Goal: Transaction & Acquisition: Purchase product/service

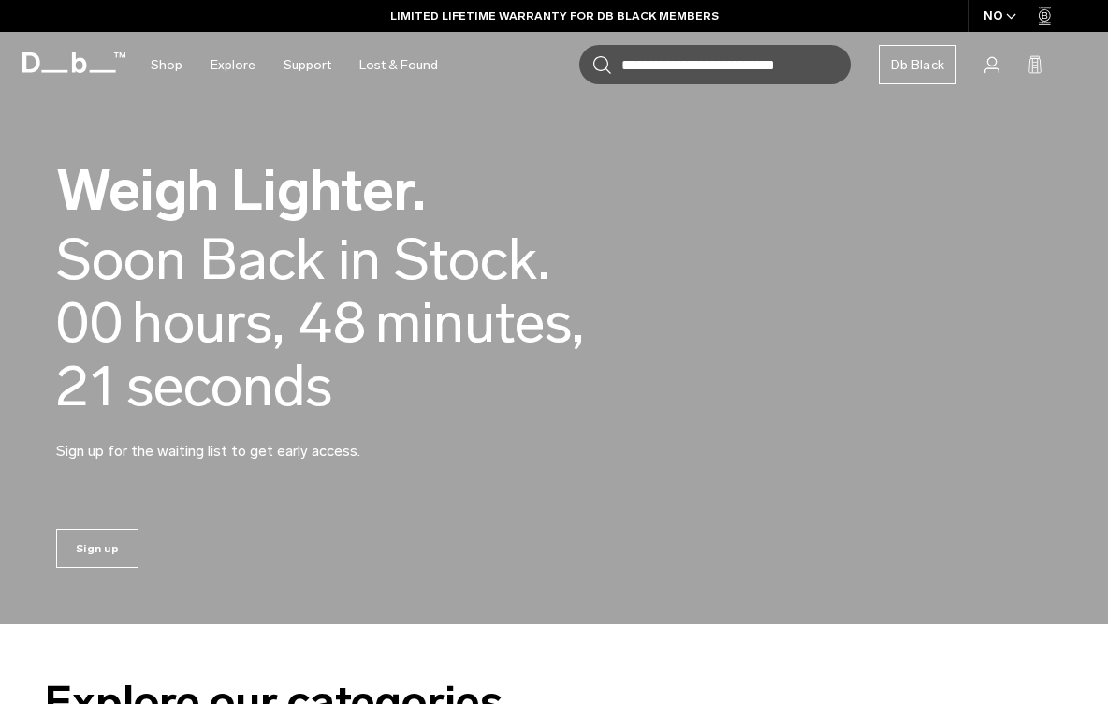
click at [569, 322] on span "minutes ," at bounding box center [479, 322] width 209 height 63
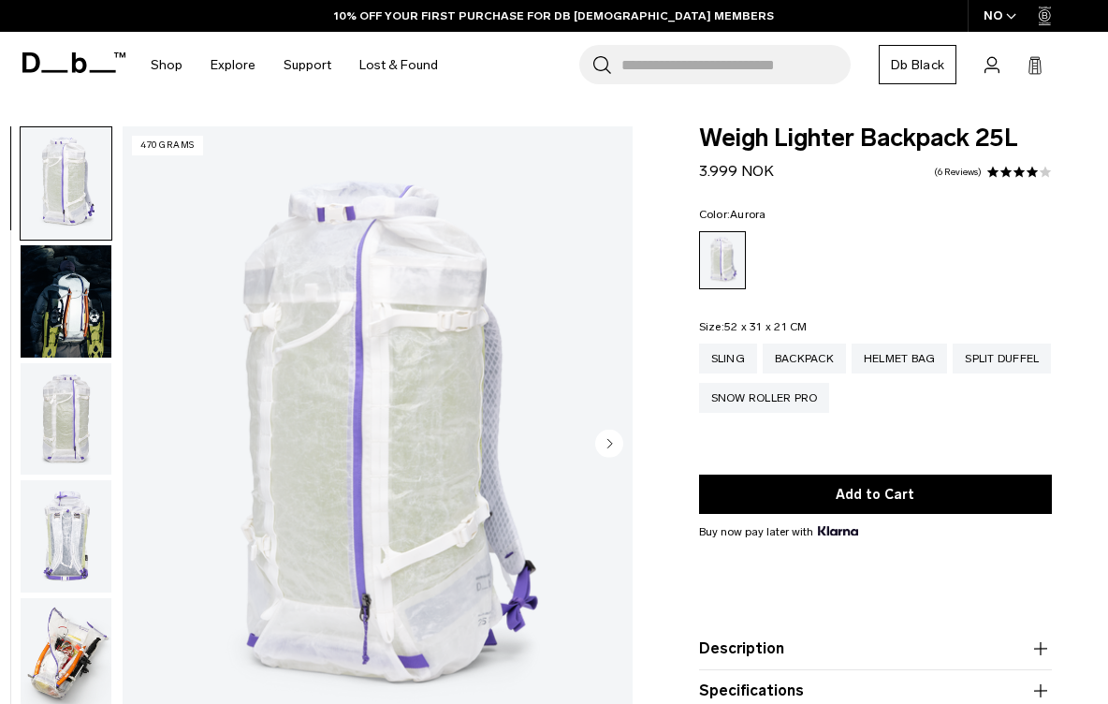
click at [603, 446] on circle "Next slide" at bounding box center [609, 443] width 28 height 28
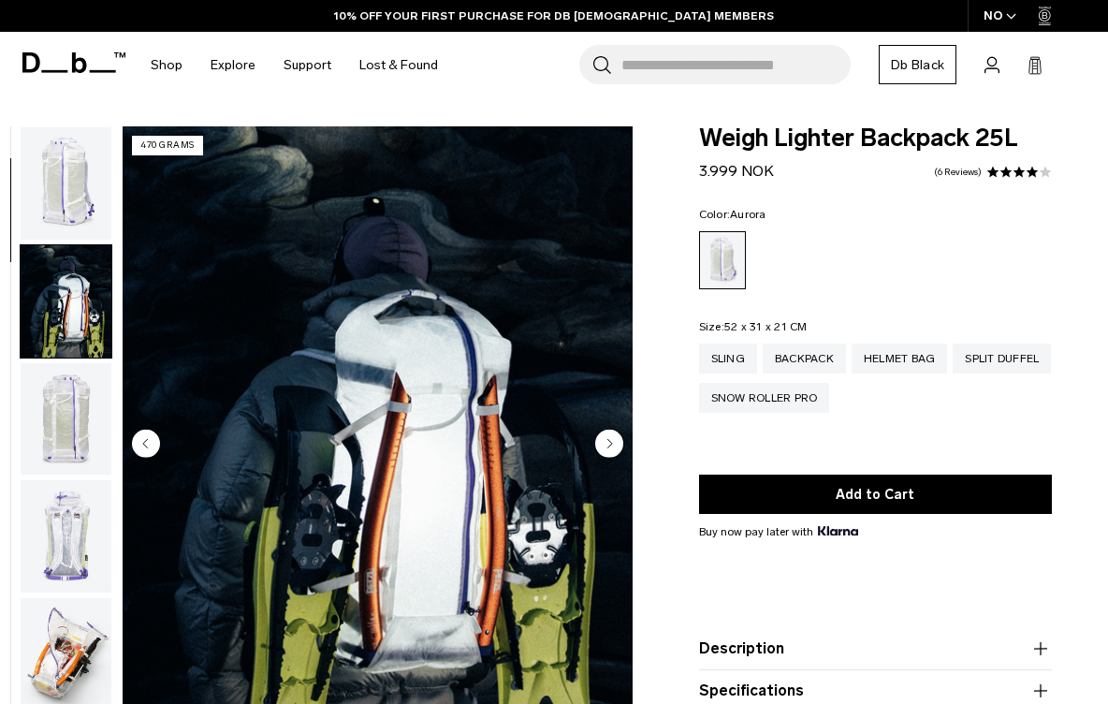
scroll to position [119, 0]
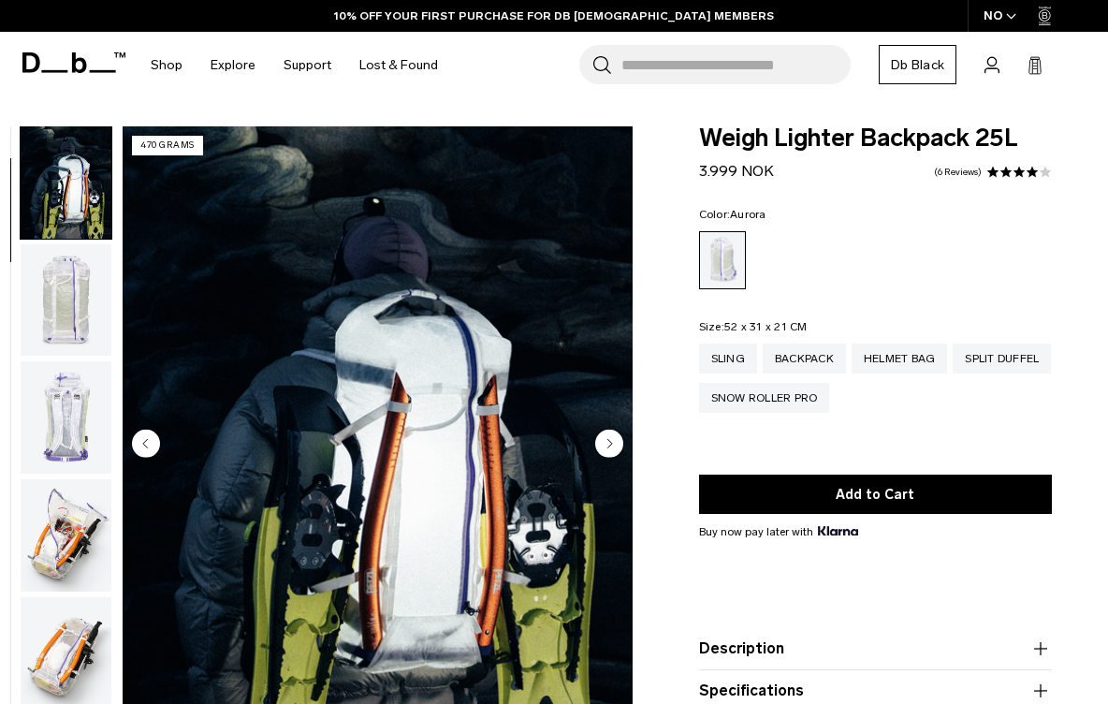
click at [603, 446] on circle "Next slide" at bounding box center [609, 443] width 28 height 28
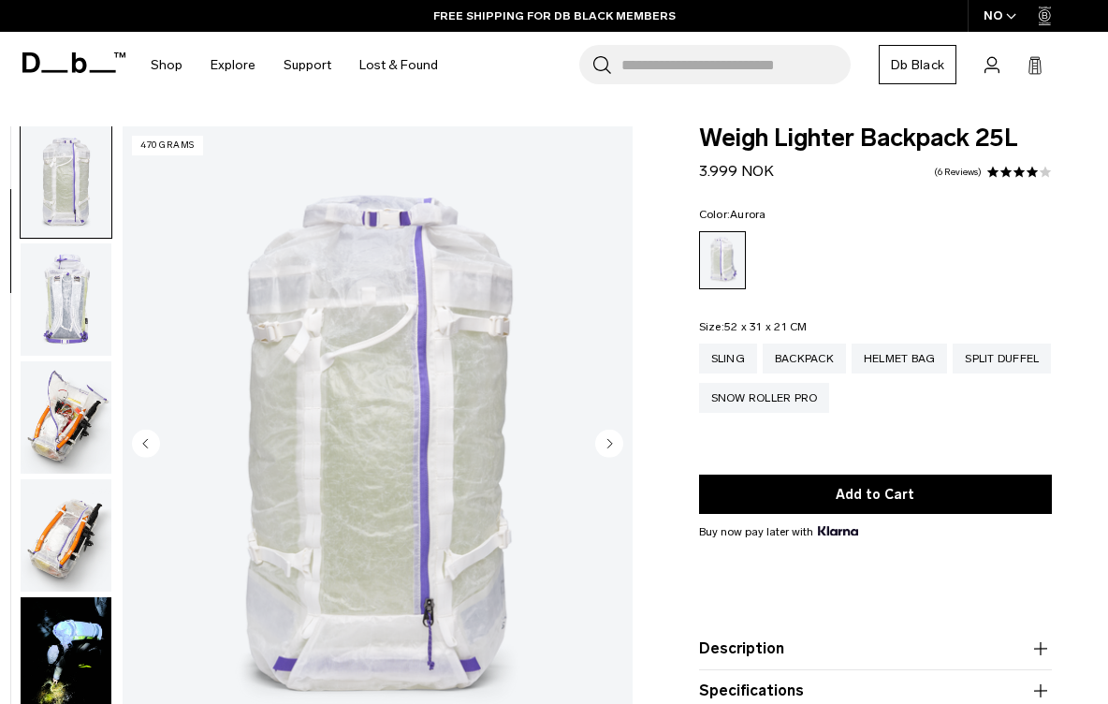
click at [603, 446] on circle "Next slide" at bounding box center [609, 443] width 28 height 28
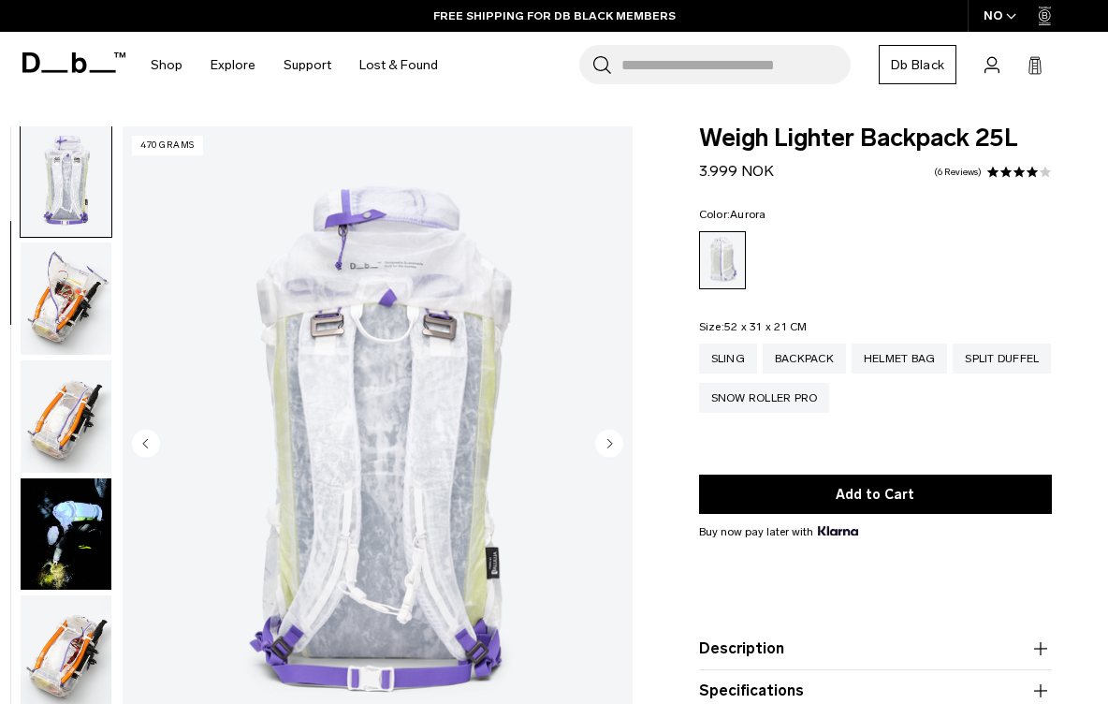
click at [603, 446] on circle "Next slide" at bounding box center [609, 443] width 28 height 28
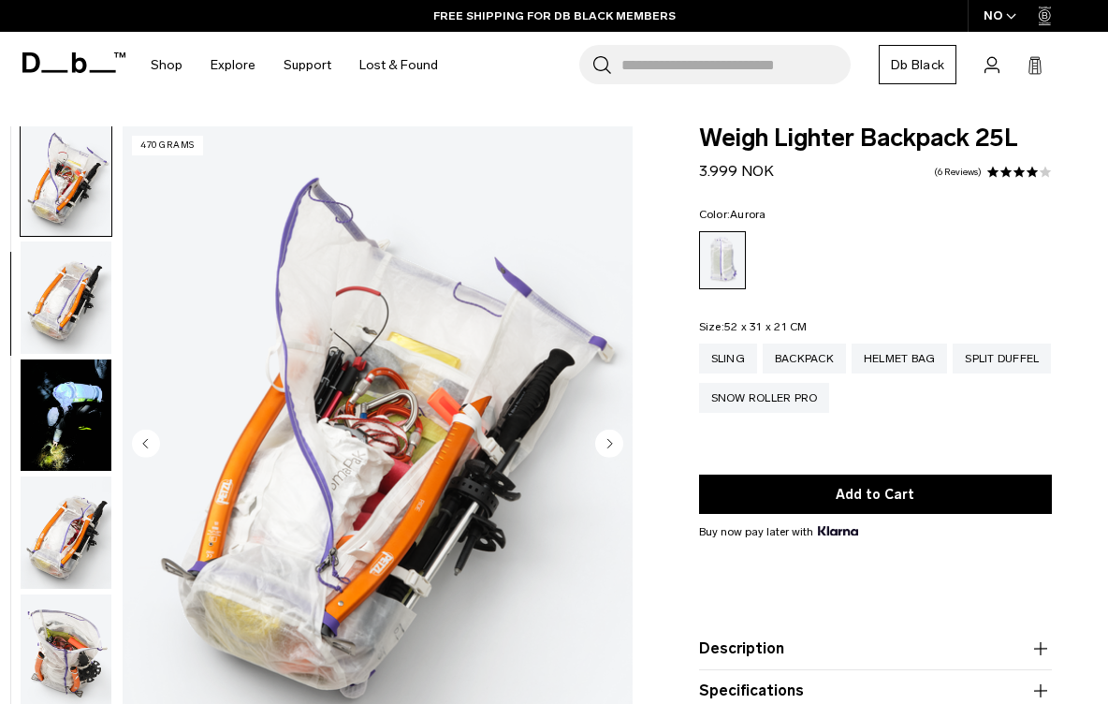
click at [603, 446] on circle "Next slide" at bounding box center [609, 443] width 28 height 28
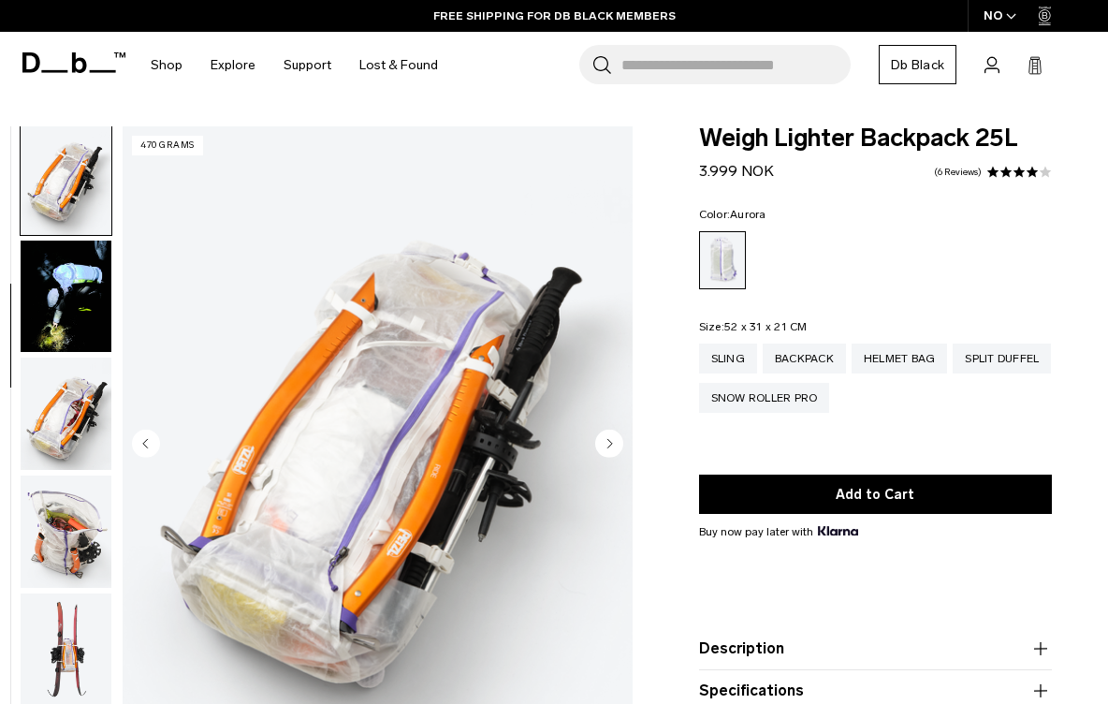
click at [603, 446] on circle "Next slide" at bounding box center [609, 443] width 28 height 28
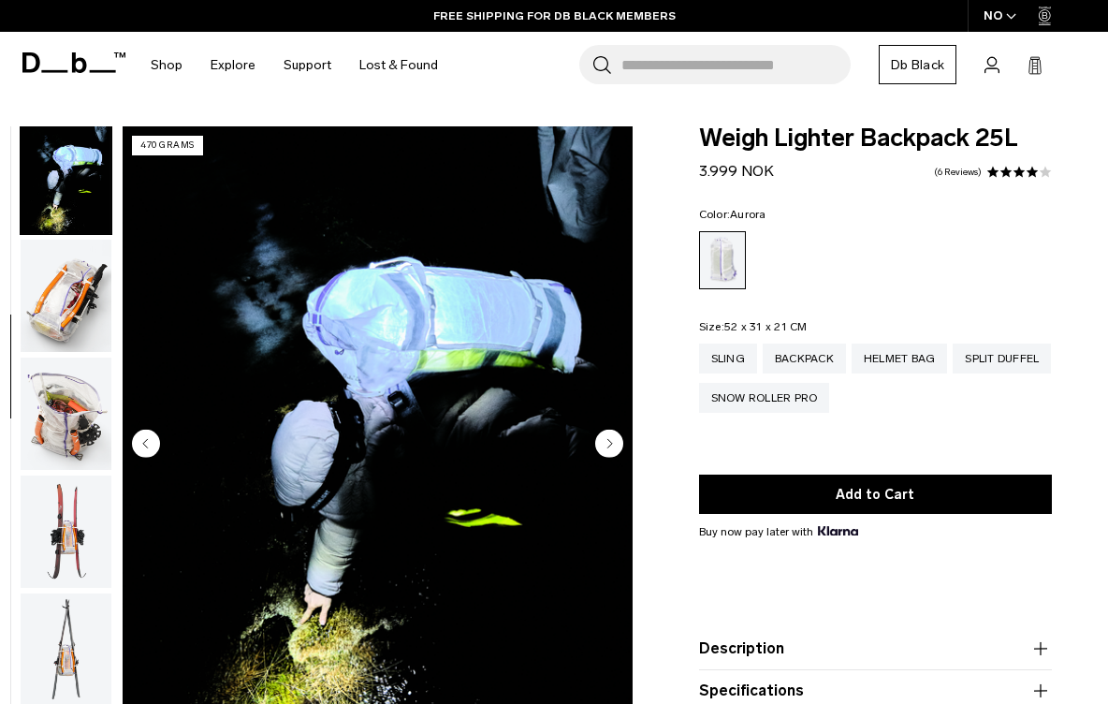
click at [603, 446] on circle "Next slide" at bounding box center [609, 443] width 28 height 28
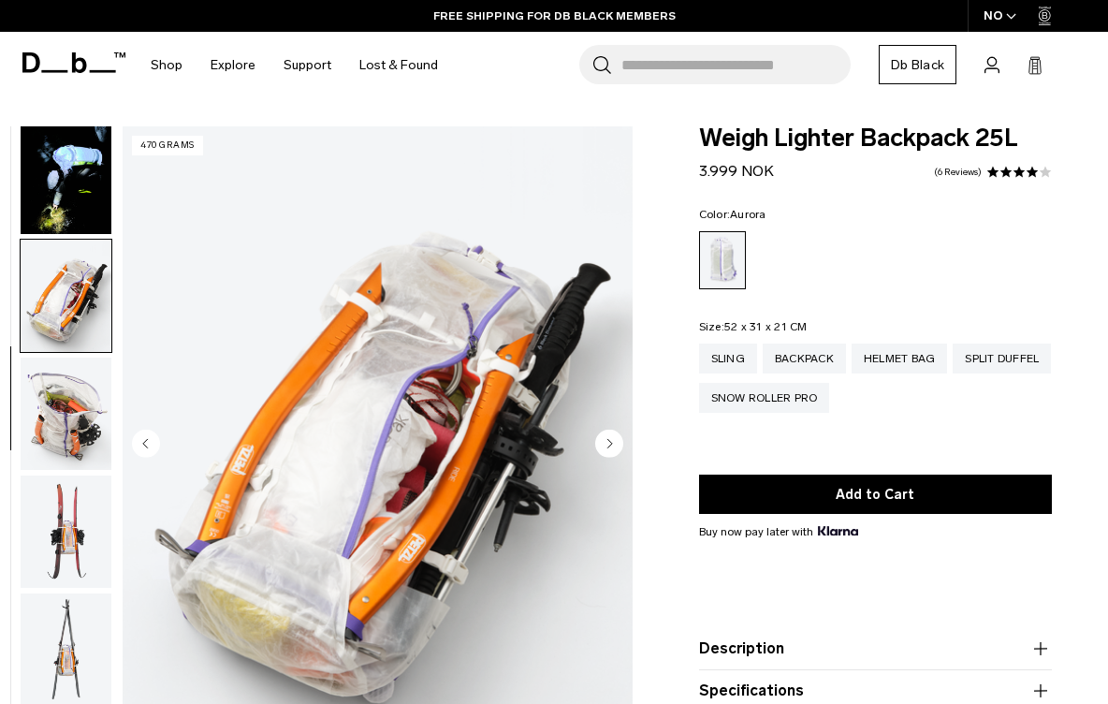
scroll to position [830, 0]
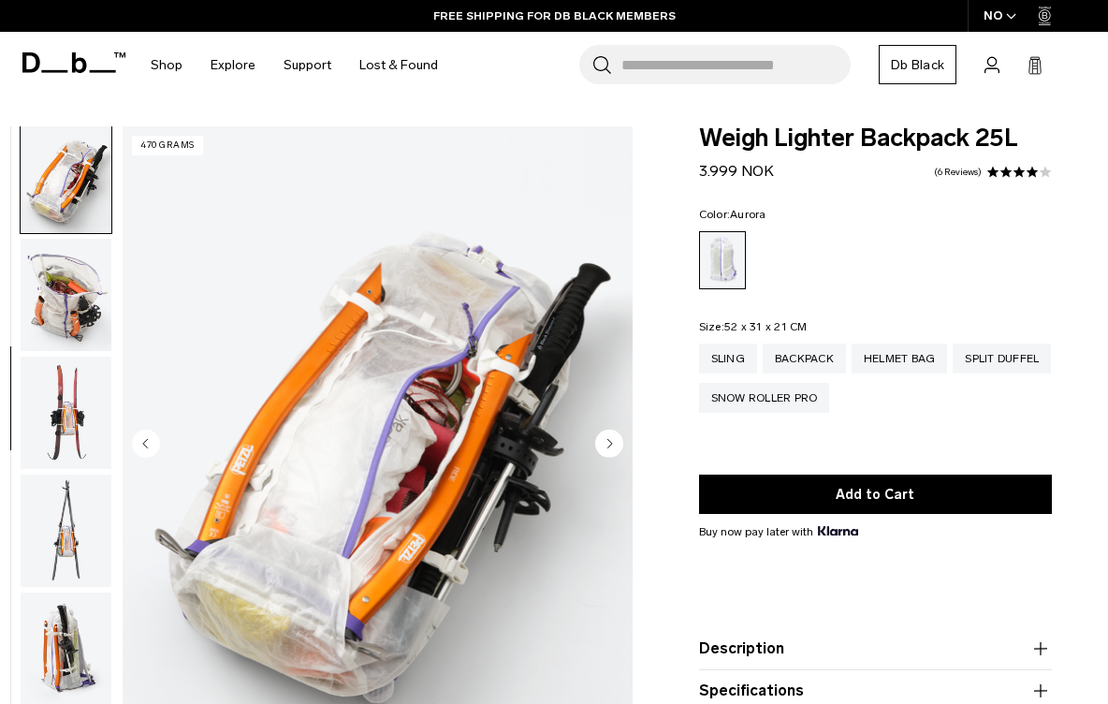
click at [603, 444] on circle "Next slide" at bounding box center [609, 443] width 28 height 28
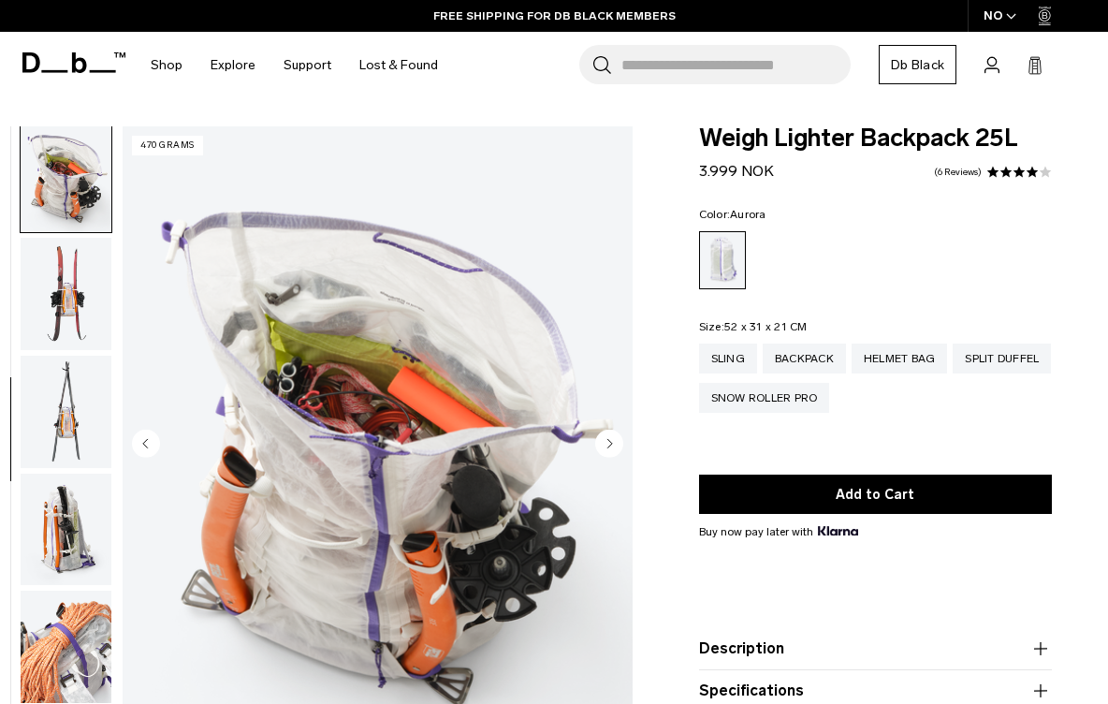
click at [603, 444] on circle "Next slide" at bounding box center [609, 443] width 28 height 28
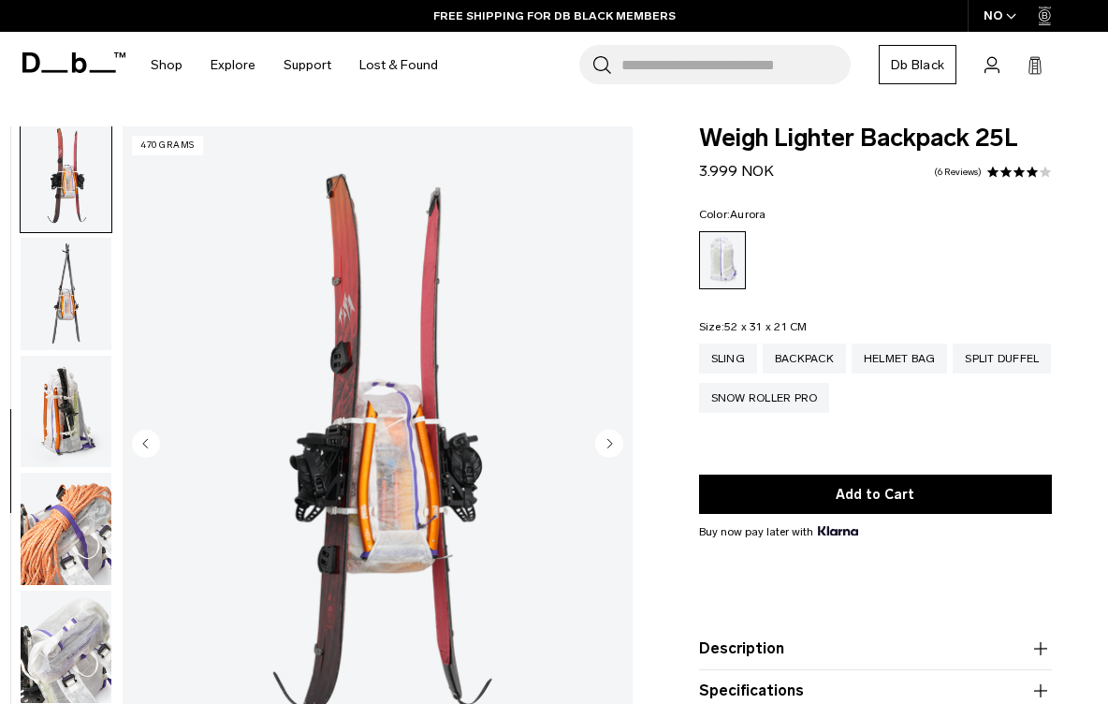
click at [603, 444] on circle "Next slide" at bounding box center [609, 443] width 28 height 28
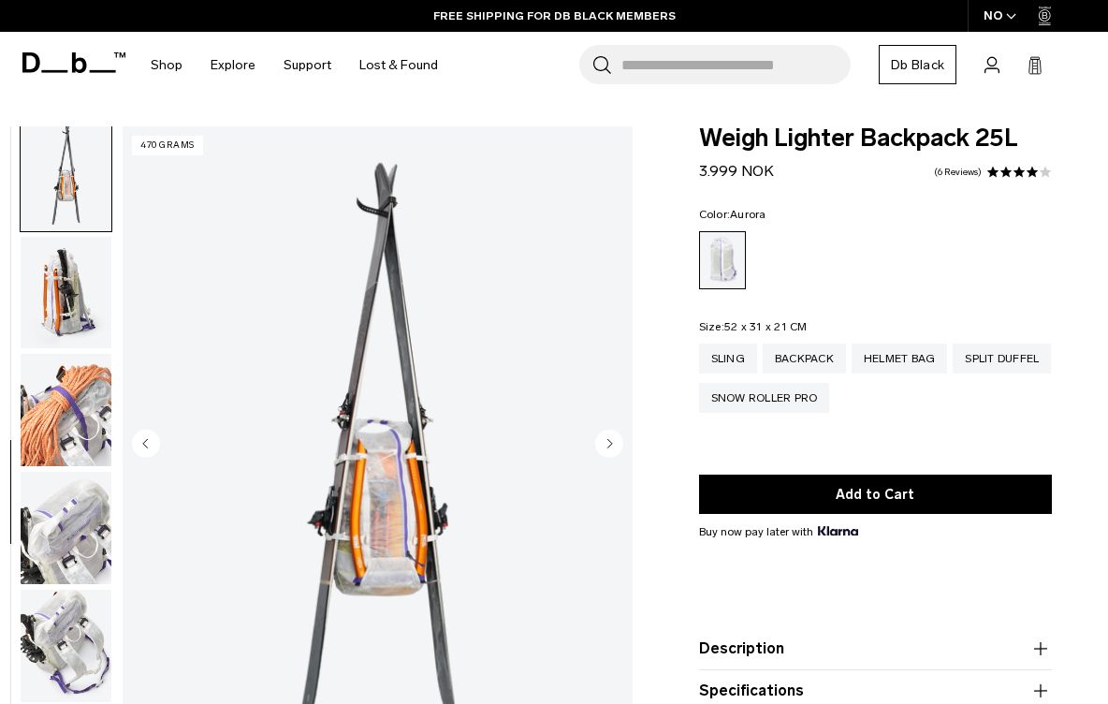
click at [603, 444] on circle "Next slide" at bounding box center [609, 443] width 28 height 28
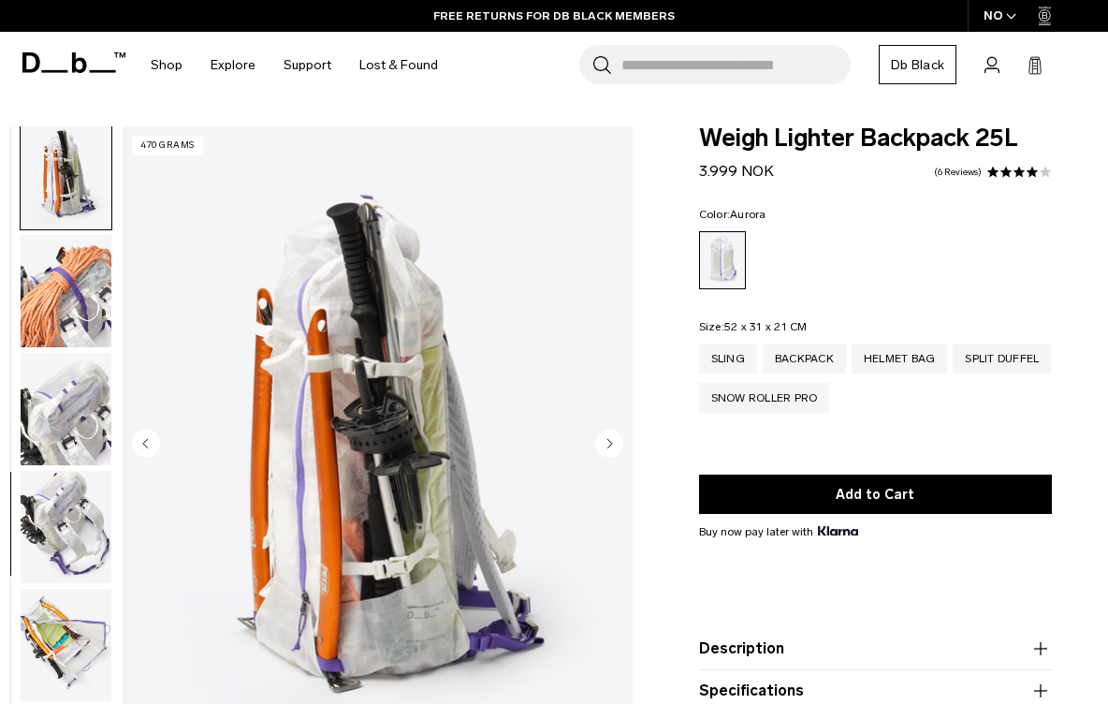
click at [603, 444] on circle "Next slide" at bounding box center [609, 443] width 28 height 28
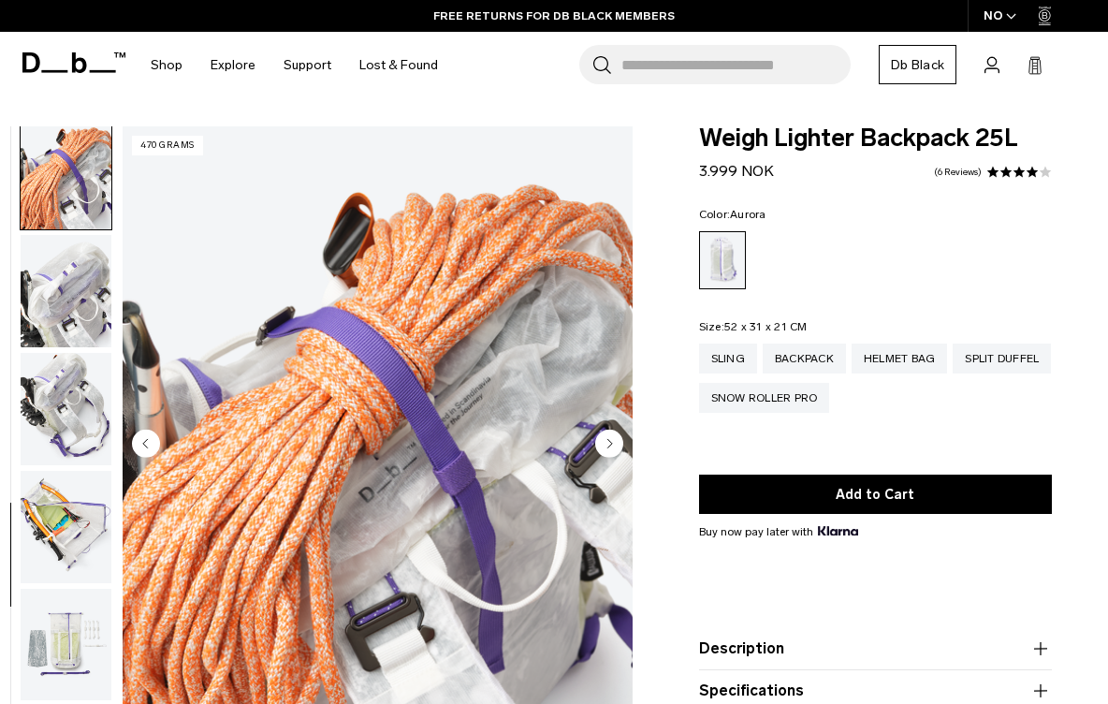
click at [603, 444] on circle "Next slide" at bounding box center [609, 443] width 28 height 28
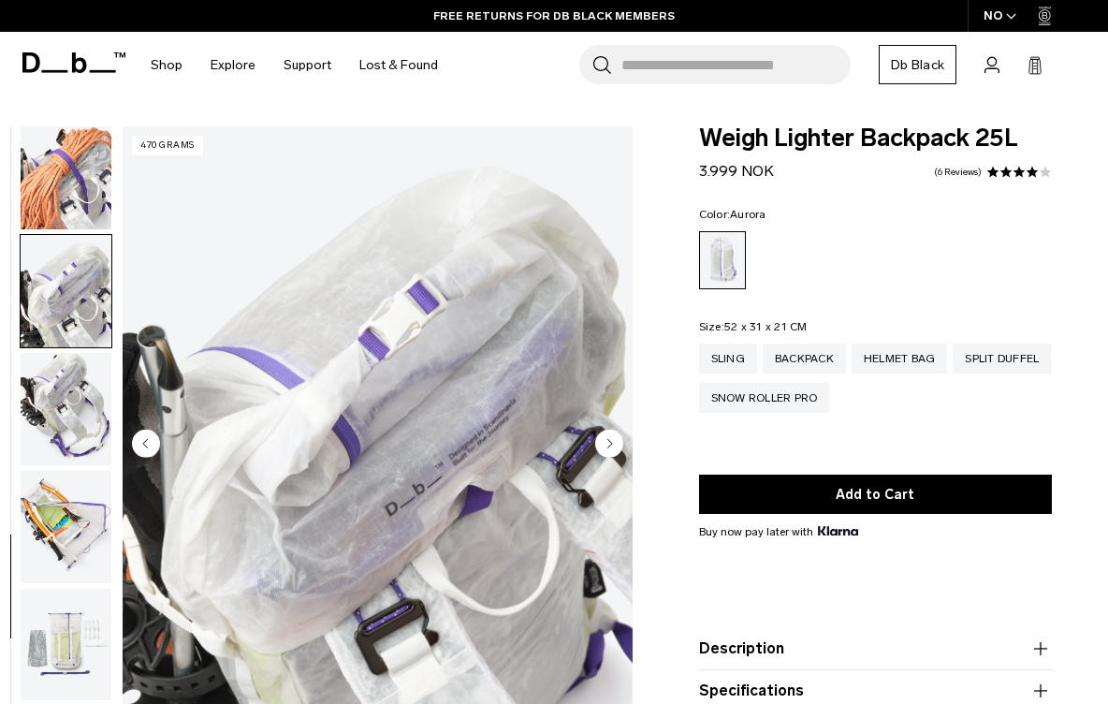
scroll to position [1493, 0]
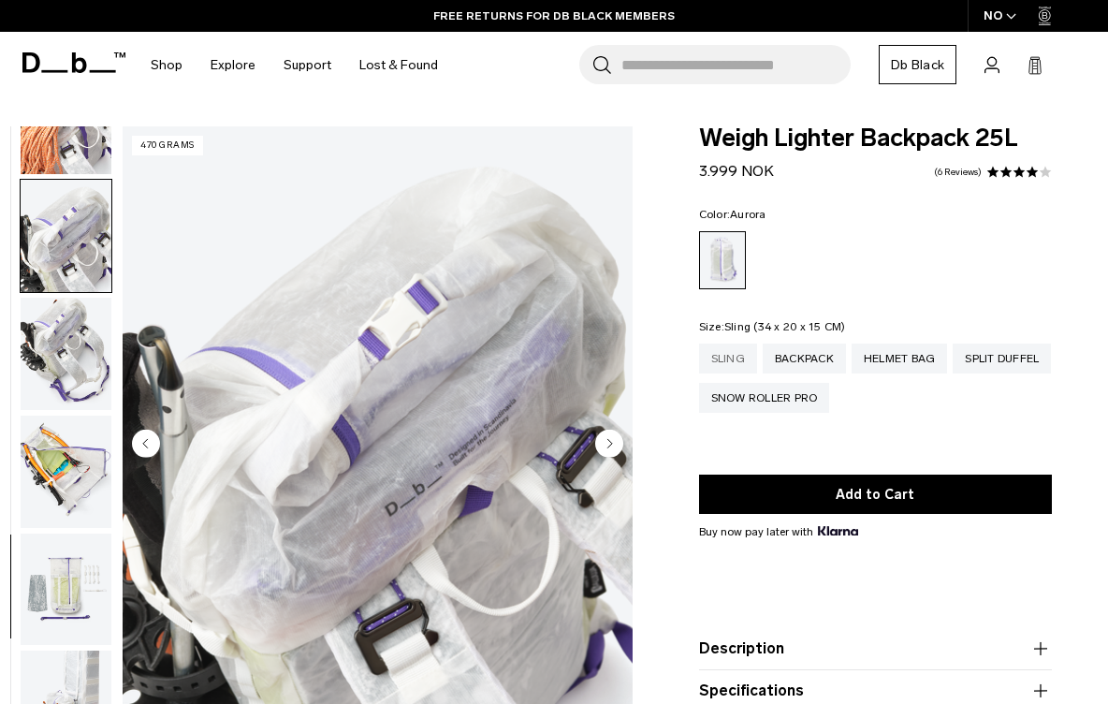
click at [732, 355] on div "Sling" at bounding box center [728, 358] width 58 height 30
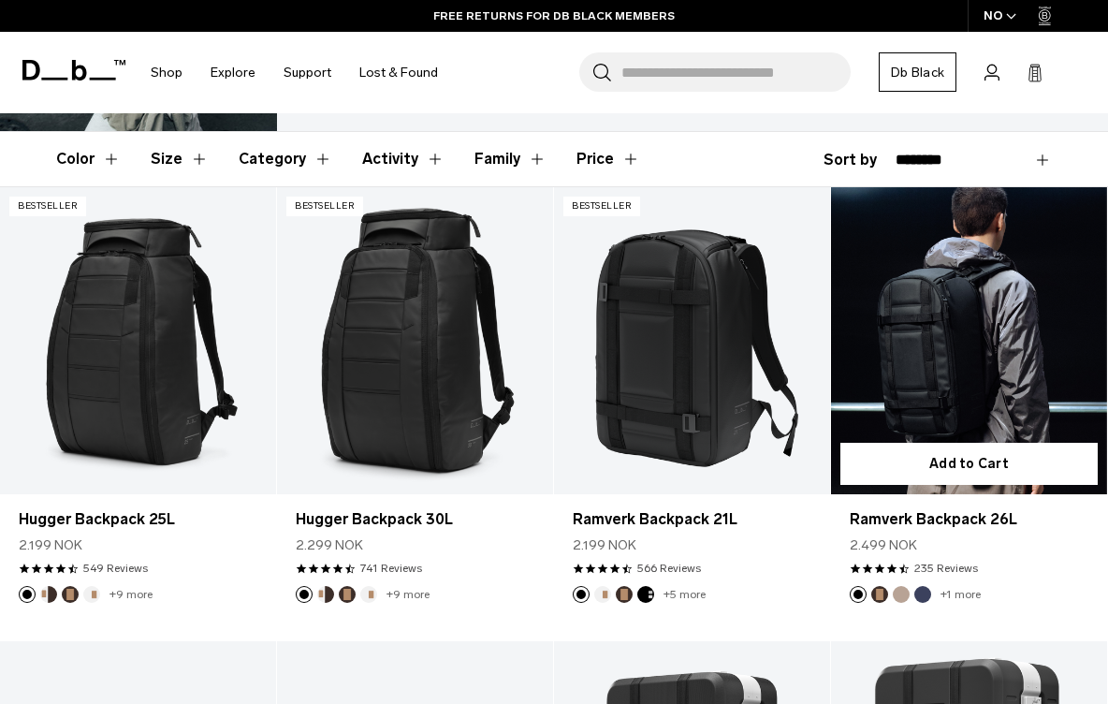
scroll to position [264, 0]
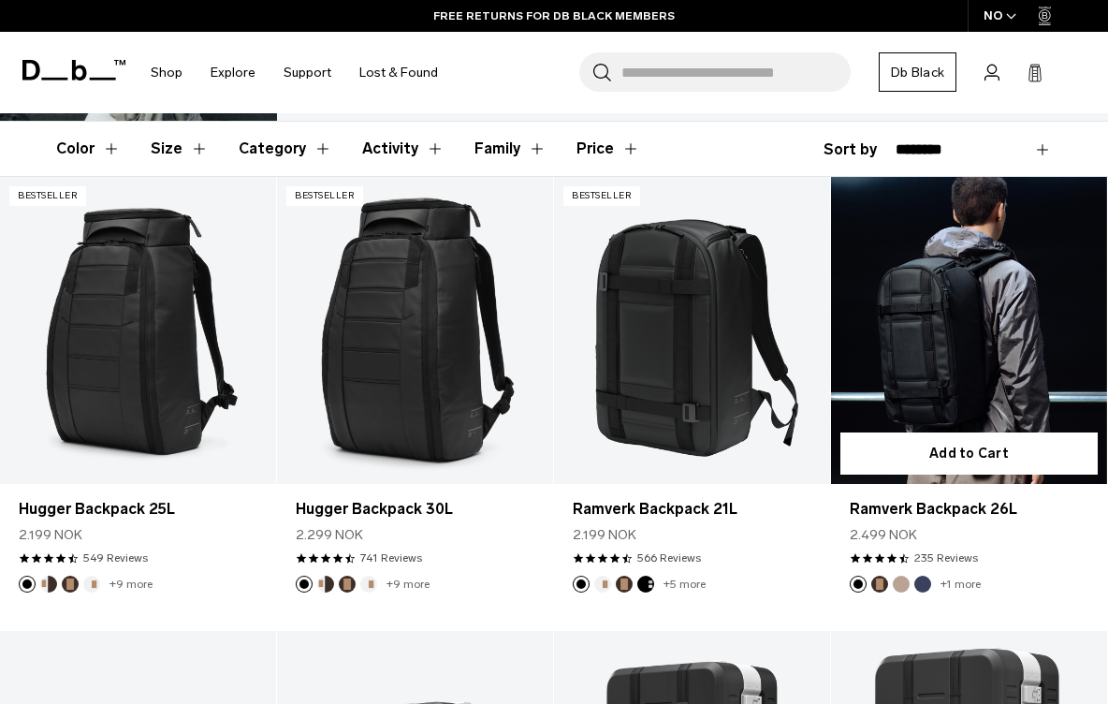
click at [980, 384] on link "Ramverk Backpack 26L" at bounding box center [969, 330] width 276 height 307
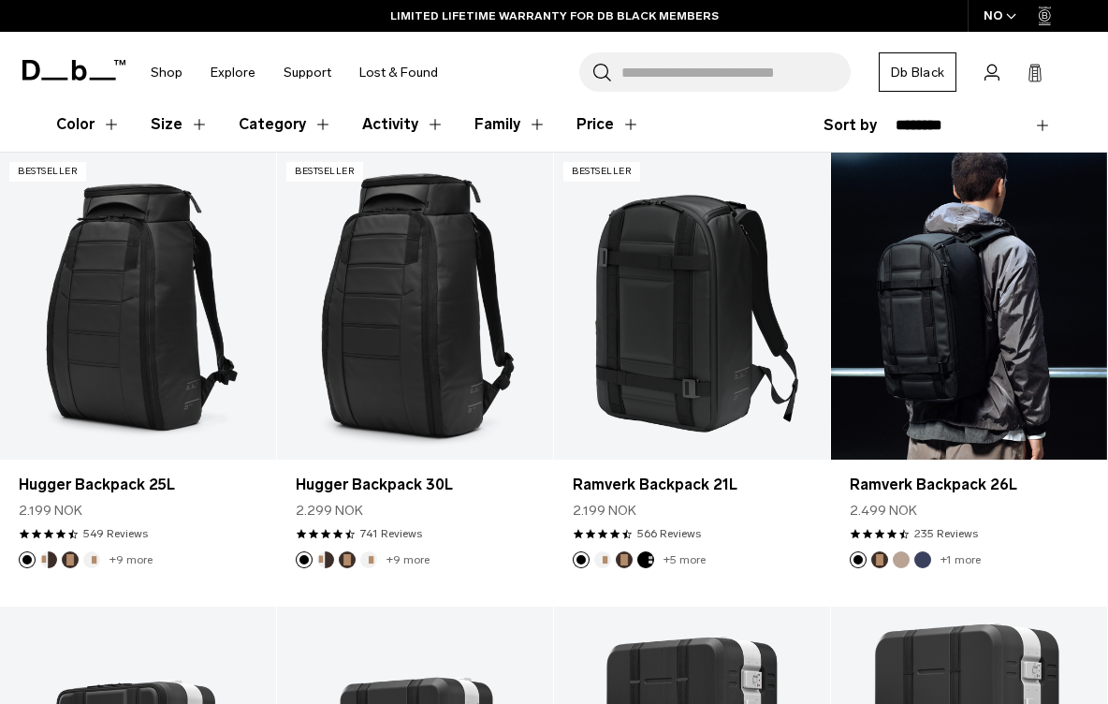
scroll to position [281, 0]
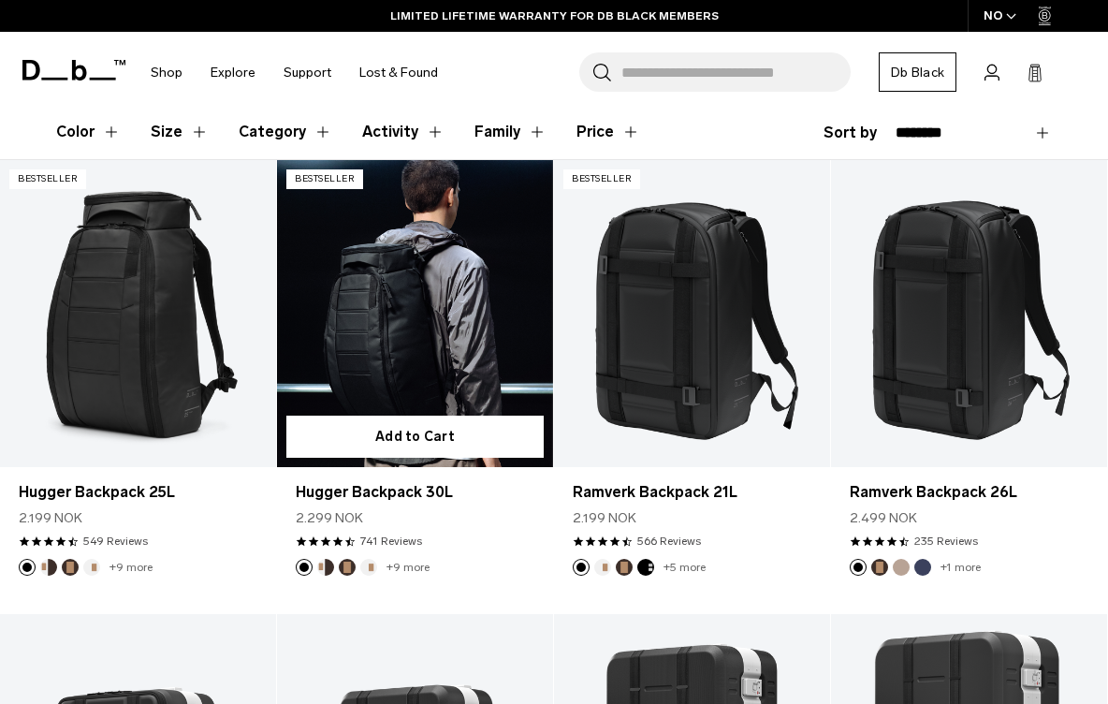
click at [369, 330] on link "Hugger Backpack 30L" at bounding box center [415, 313] width 276 height 307
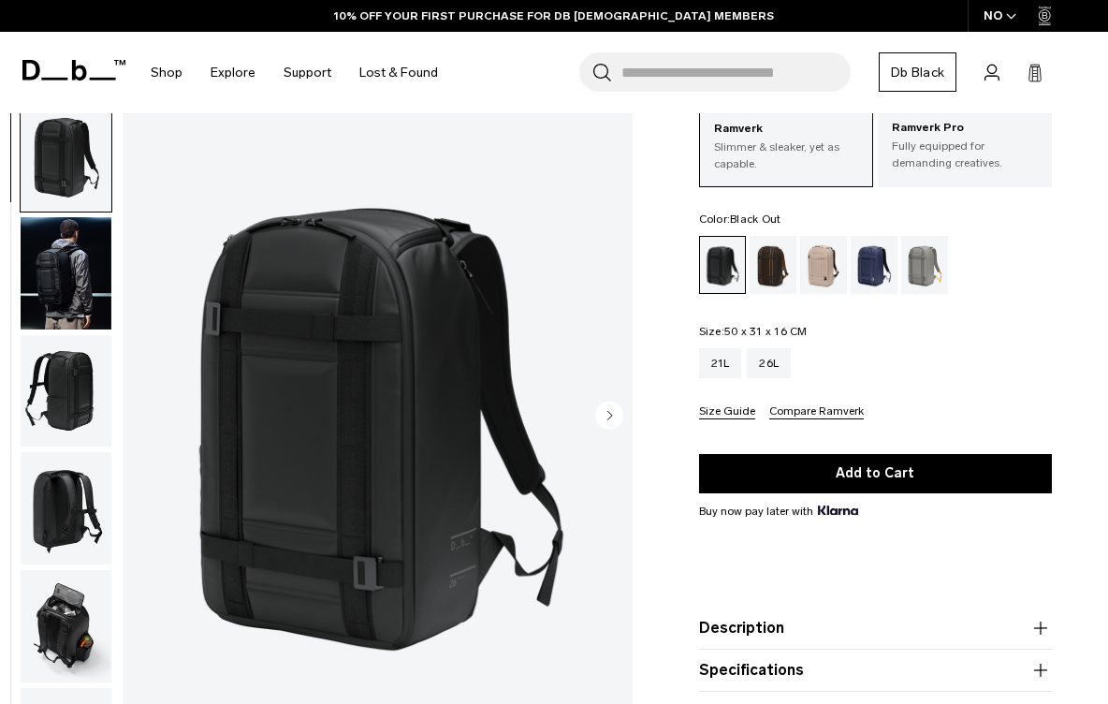
click at [602, 418] on circle "Next slide" at bounding box center [609, 414] width 28 height 28
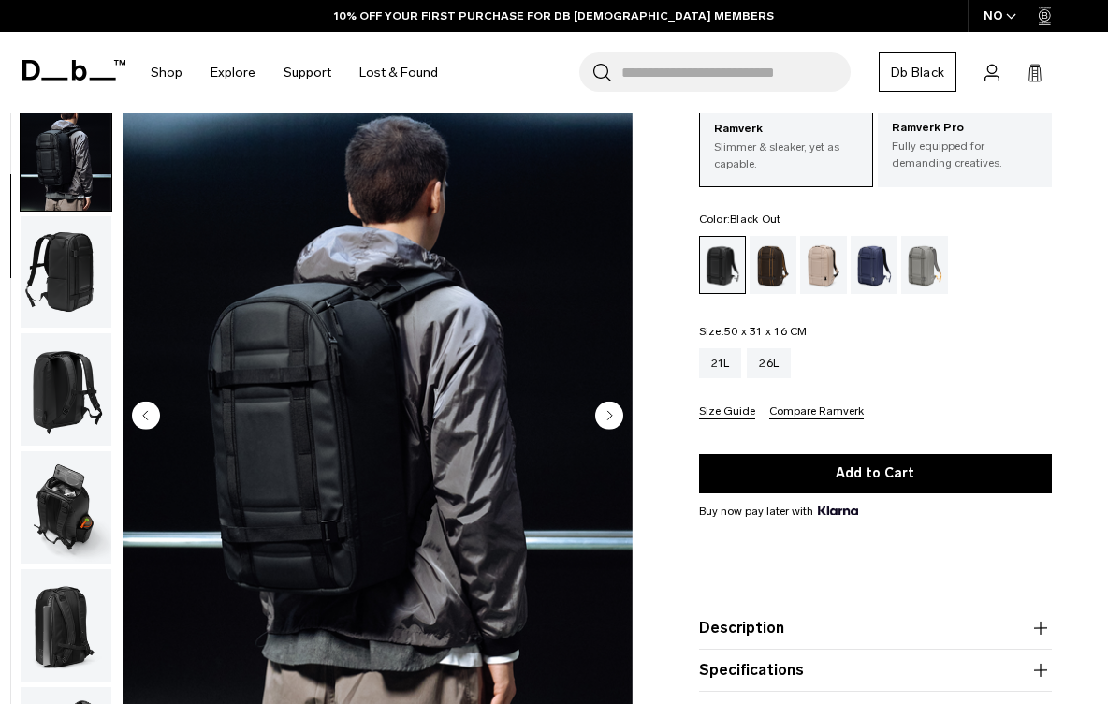
click at [602, 418] on circle "Next slide" at bounding box center [609, 414] width 28 height 28
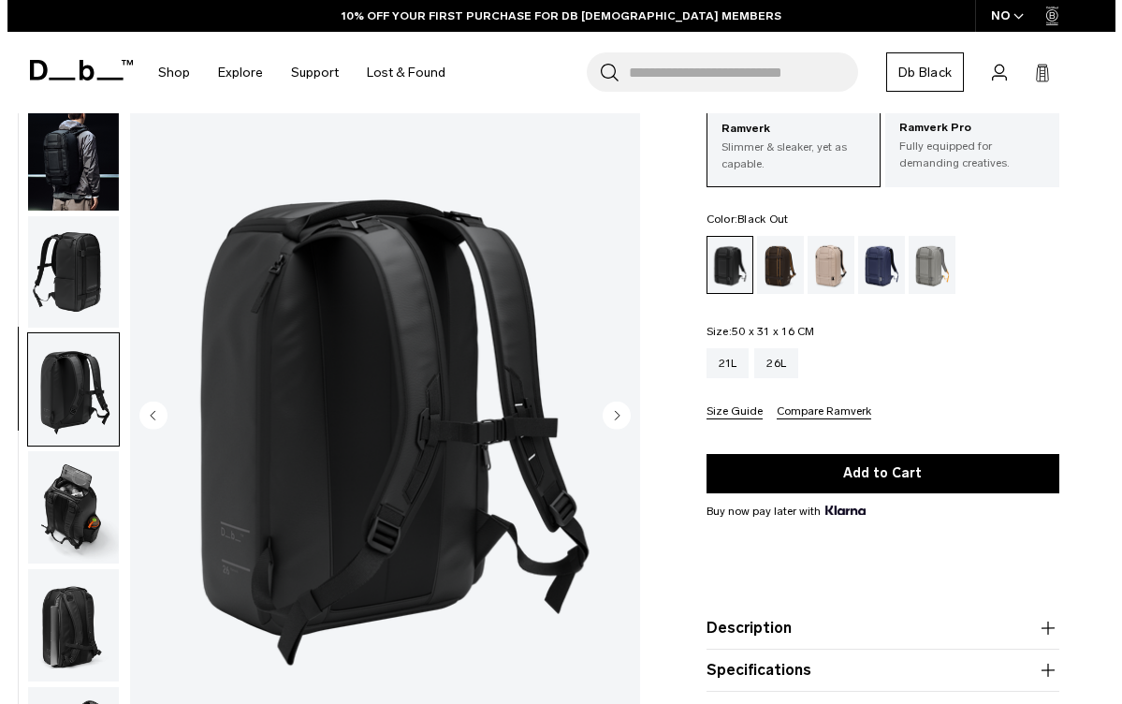
scroll to position [312, 0]
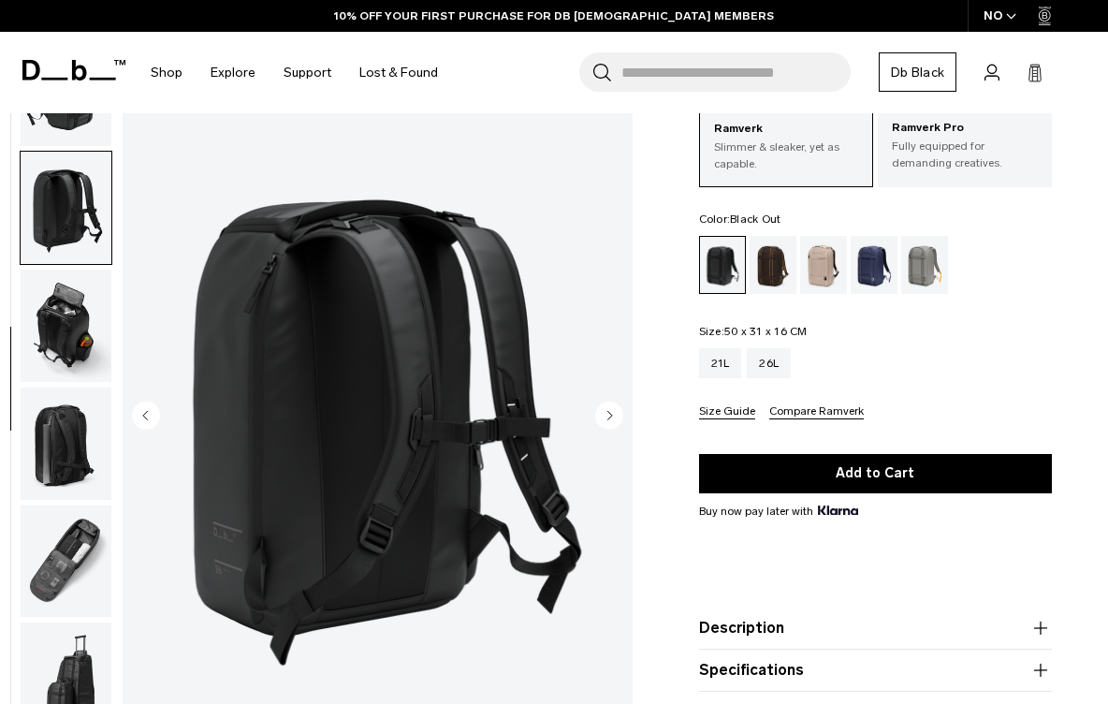
click at [67, 316] on img "button" at bounding box center [66, 325] width 91 height 112
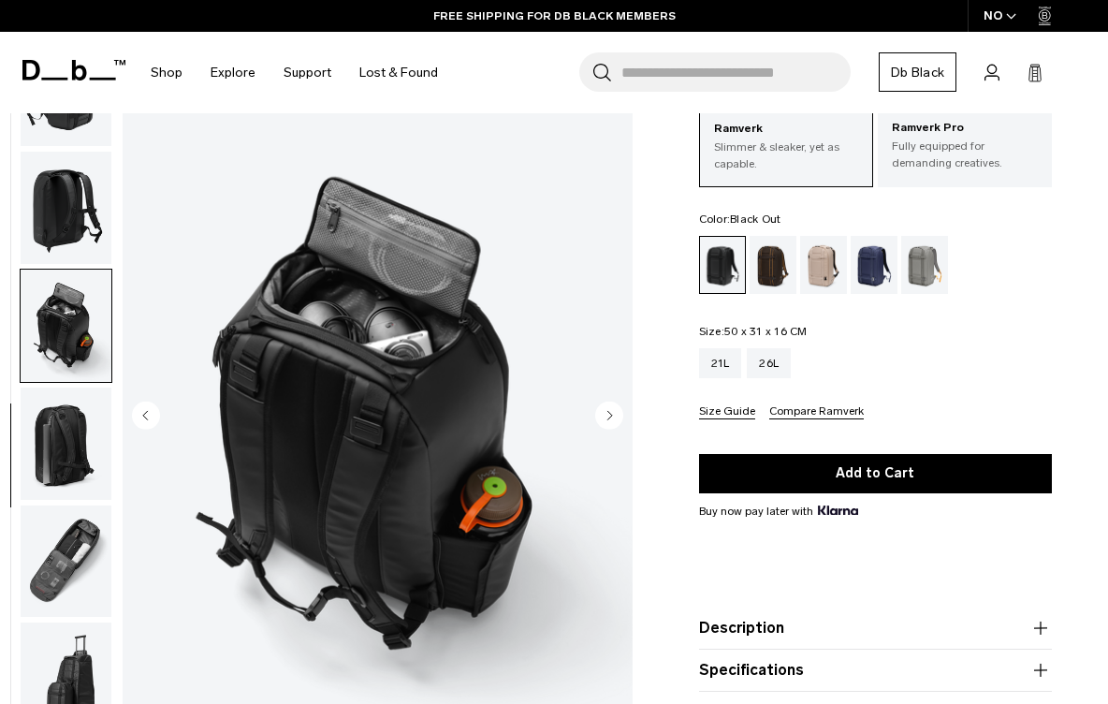
click at [614, 413] on circle "Next slide" at bounding box center [609, 414] width 28 height 28
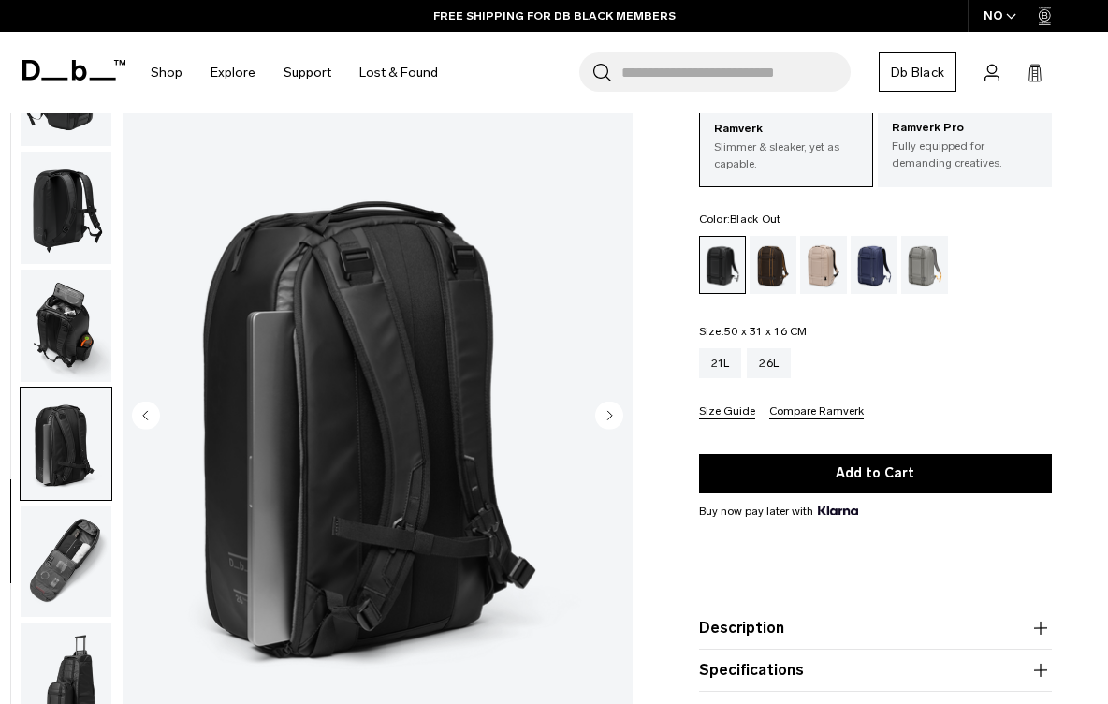
click at [614, 413] on circle "Next slide" at bounding box center [609, 414] width 28 height 28
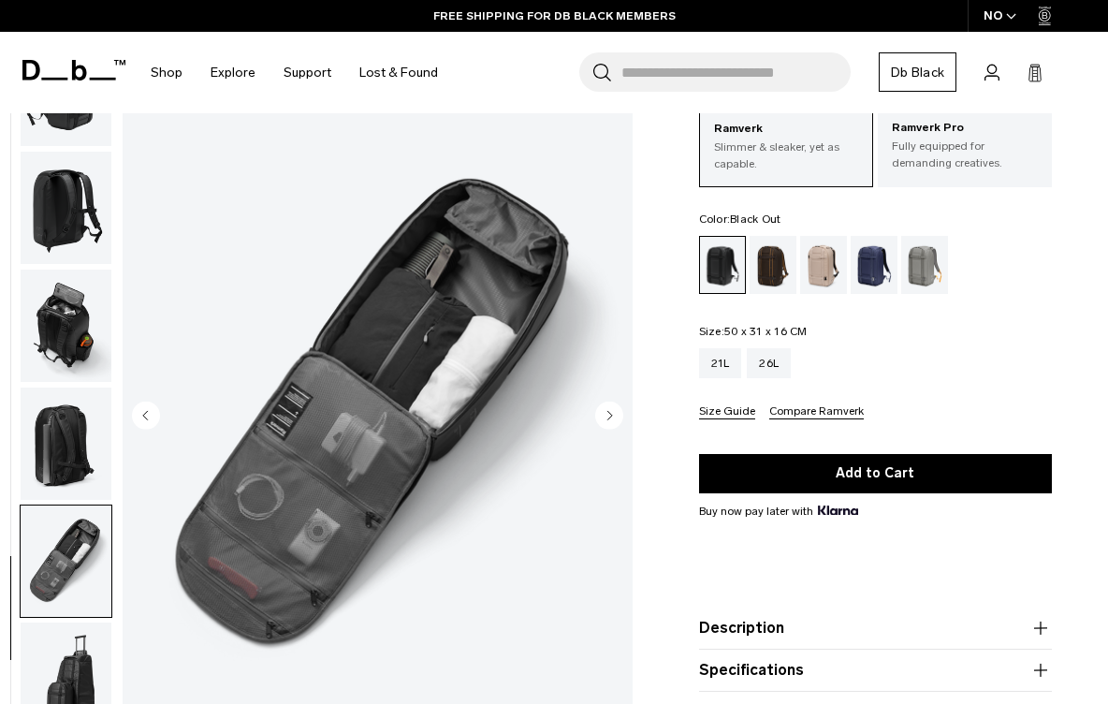
click at [614, 413] on circle "Next slide" at bounding box center [609, 414] width 28 height 28
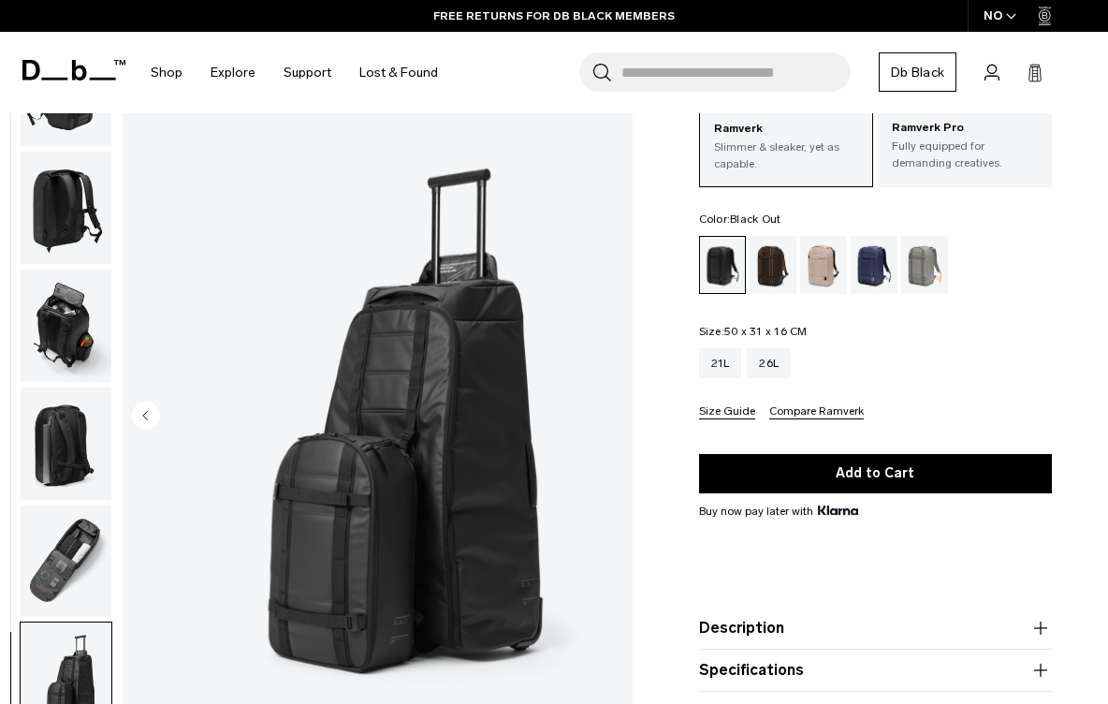
click at [614, 413] on img "8 / 8" at bounding box center [378, 416] width 510 height 637
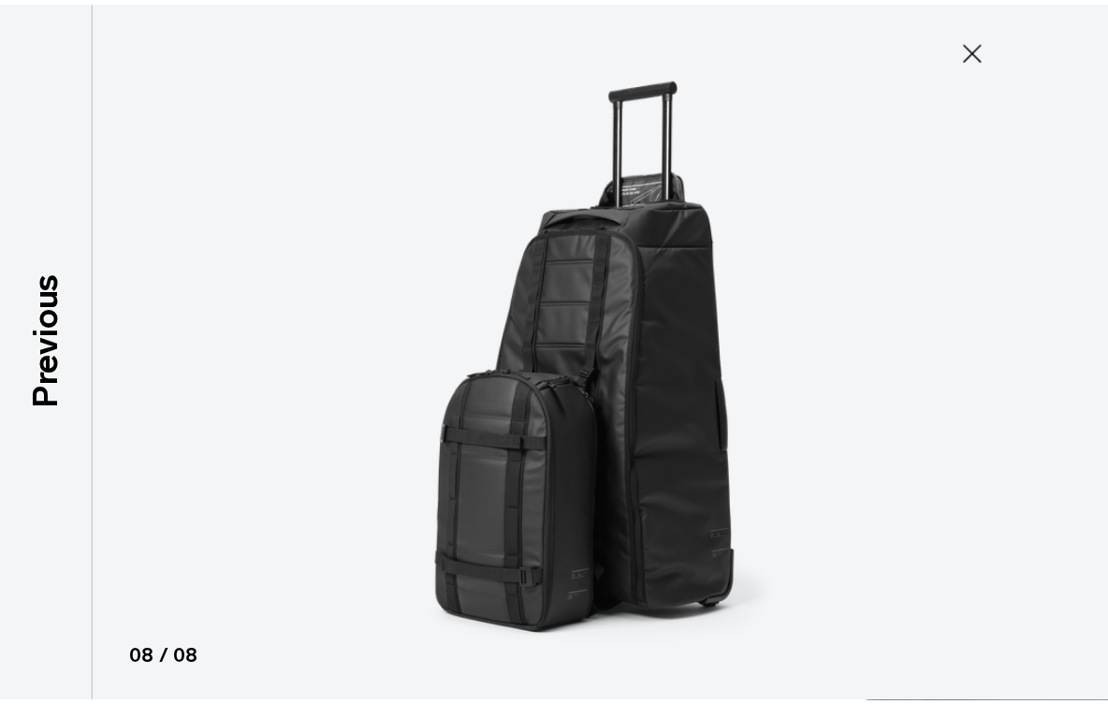
scroll to position [302, 0]
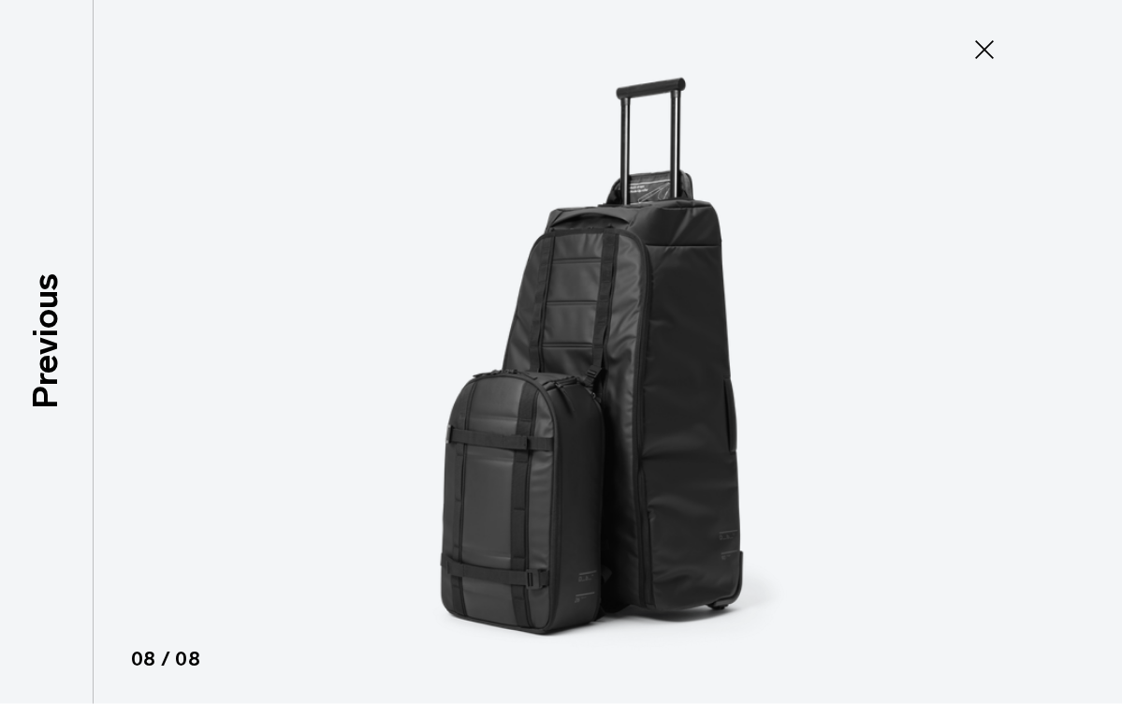
click at [614, 413] on img at bounding box center [561, 352] width 842 height 704
click at [989, 58] on icon at bounding box center [984, 50] width 30 height 30
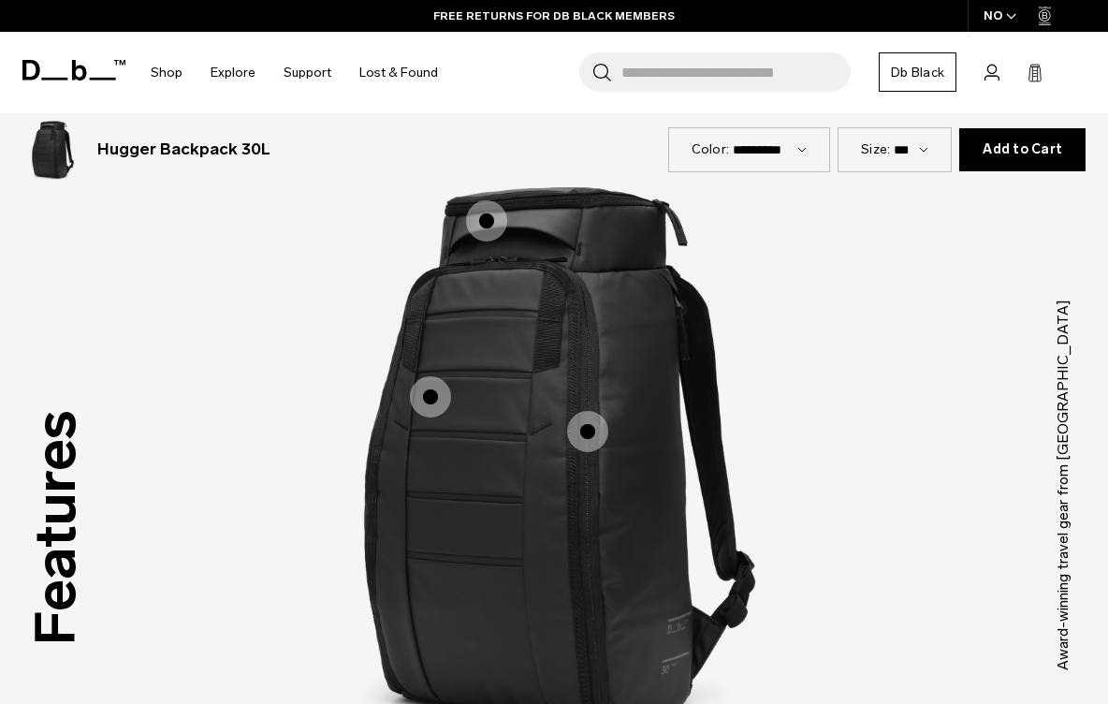
scroll to position [2176, 0]
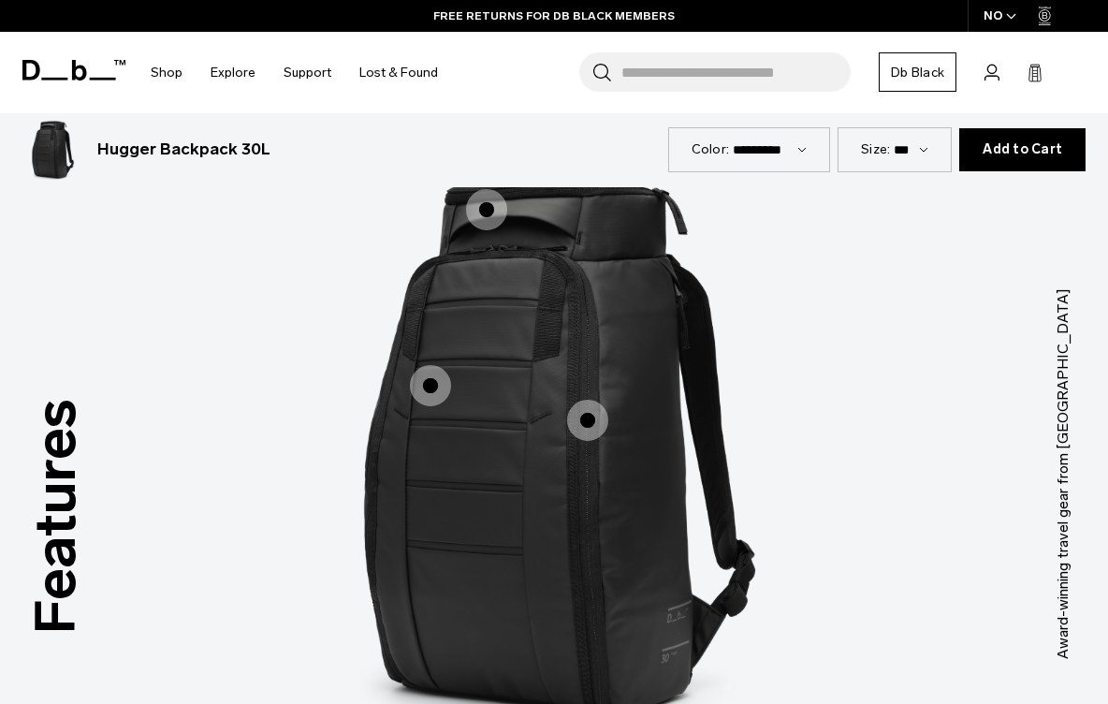
click at [427, 365] on span "1 / 3" at bounding box center [430, 385] width 41 height 41
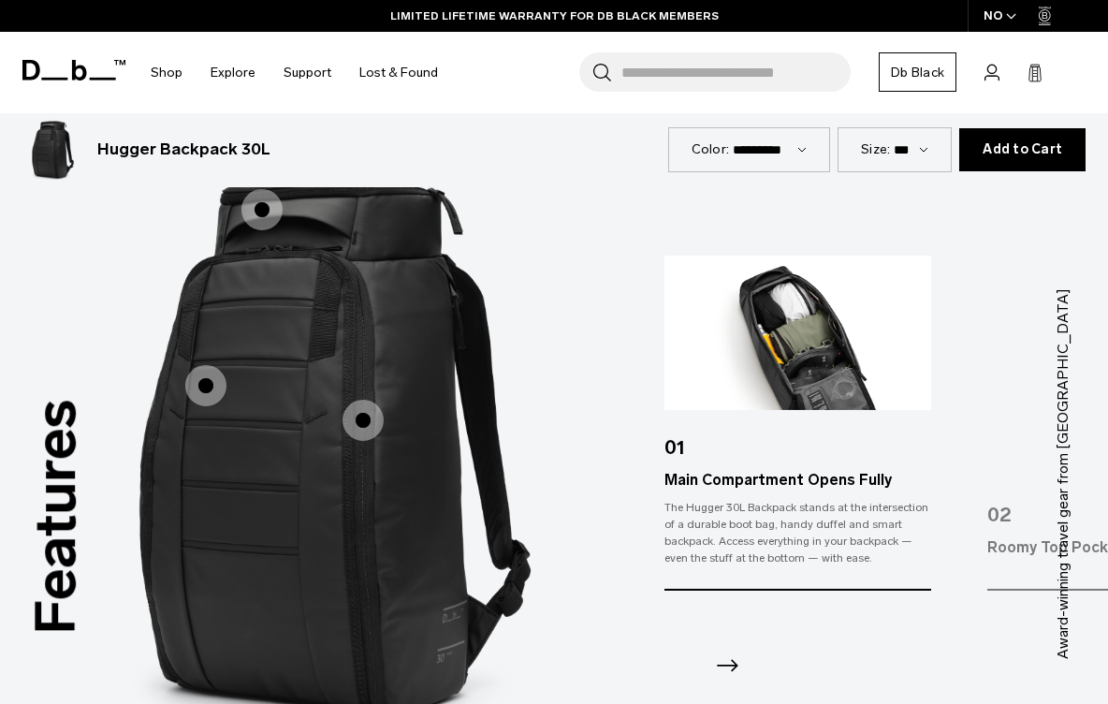
click at [359, 400] on span "1 / 3" at bounding box center [362, 420] width 41 height 41
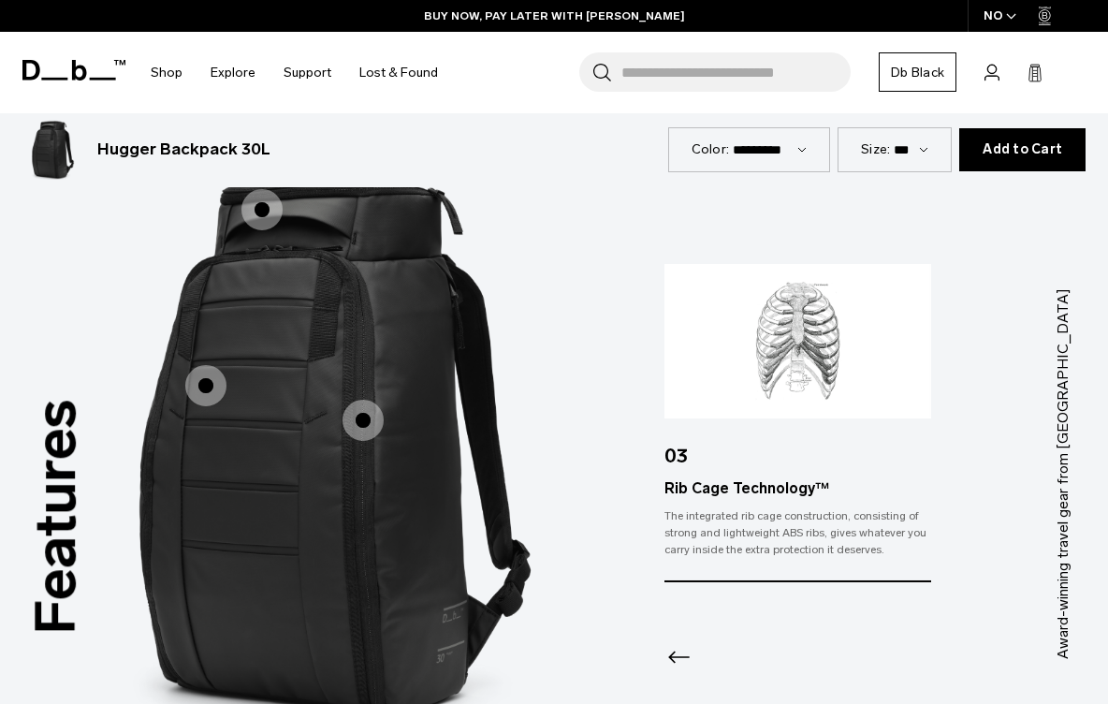
click at [283, 337] on img "1 / 3" at bounding box center [329, 445] width 561 height 702
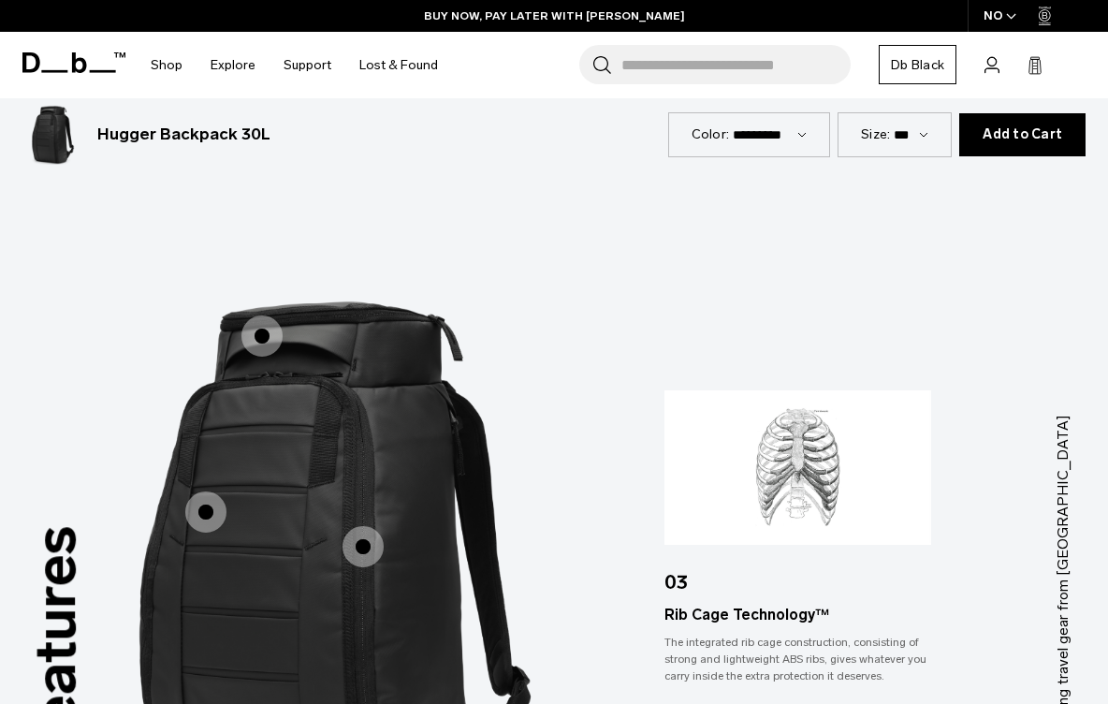
scroll to position [2041, 0]
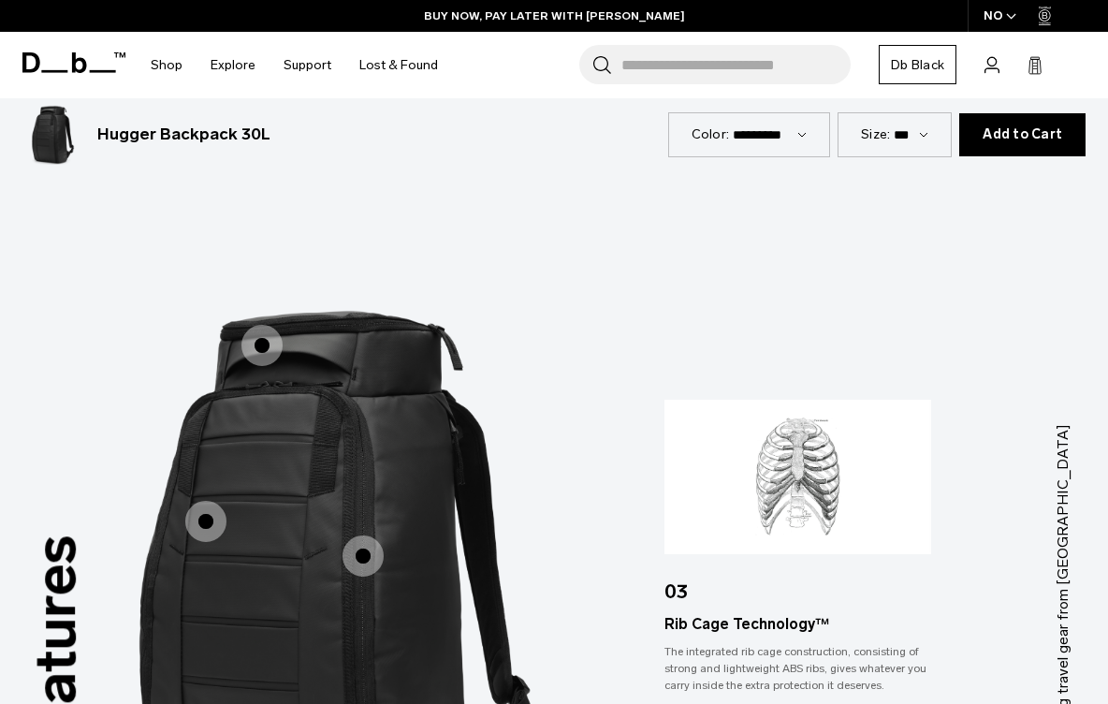
click at [260, 325] on span "1 / 3" at bounding box center [261, 345] width 41 height 41
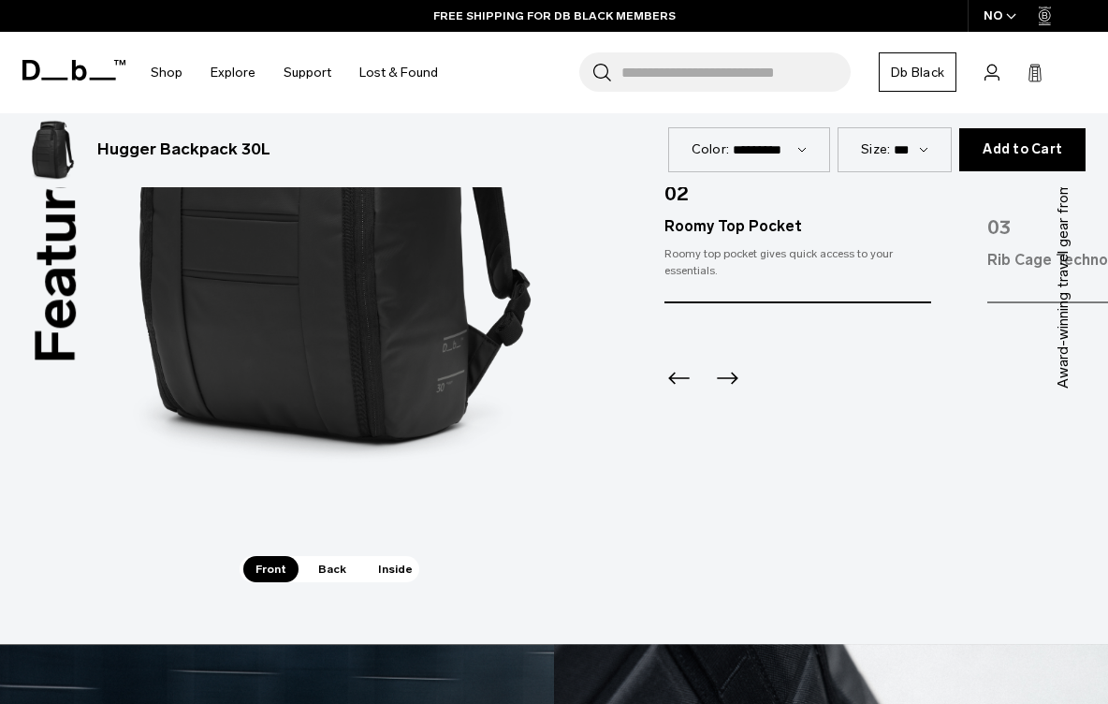
scroll to position [2676, 0]
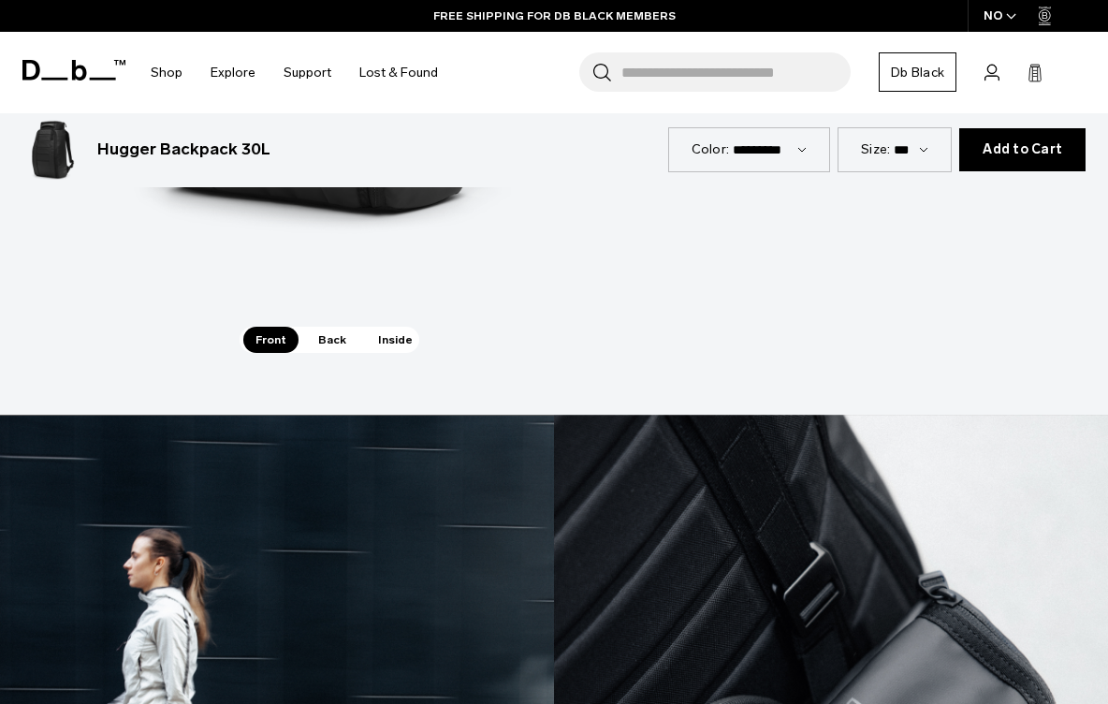
click at [327, 327] on span "Back" at bounding box center [332, 340] width 52 height 26
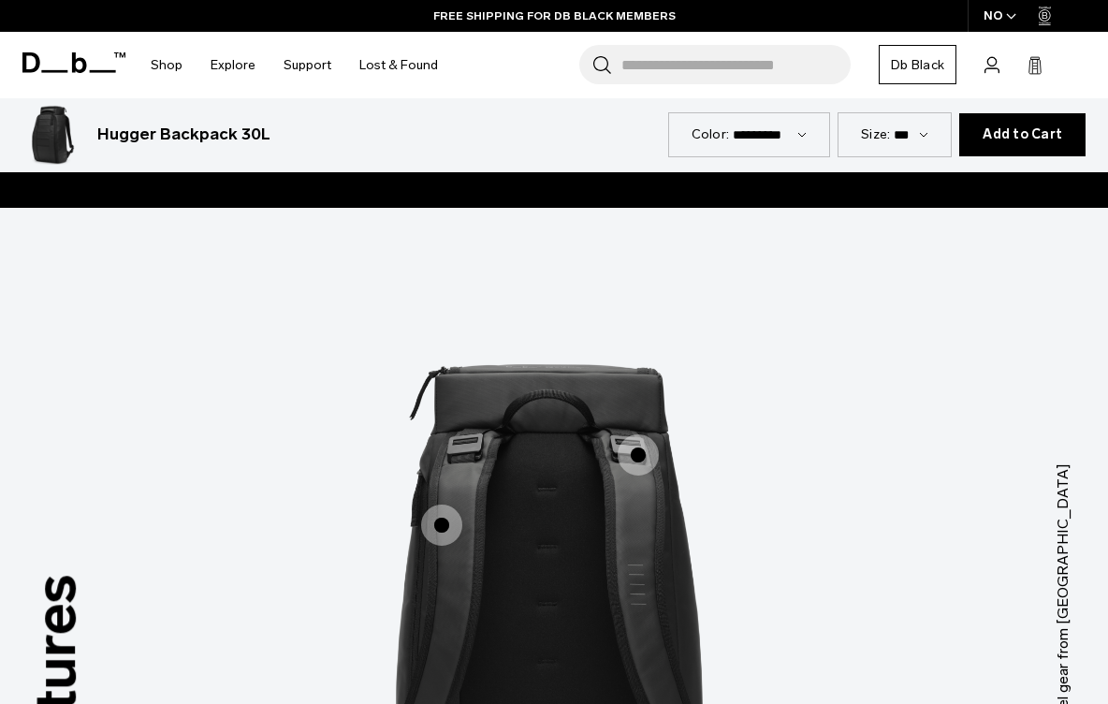
scroll to position [2123, 0]
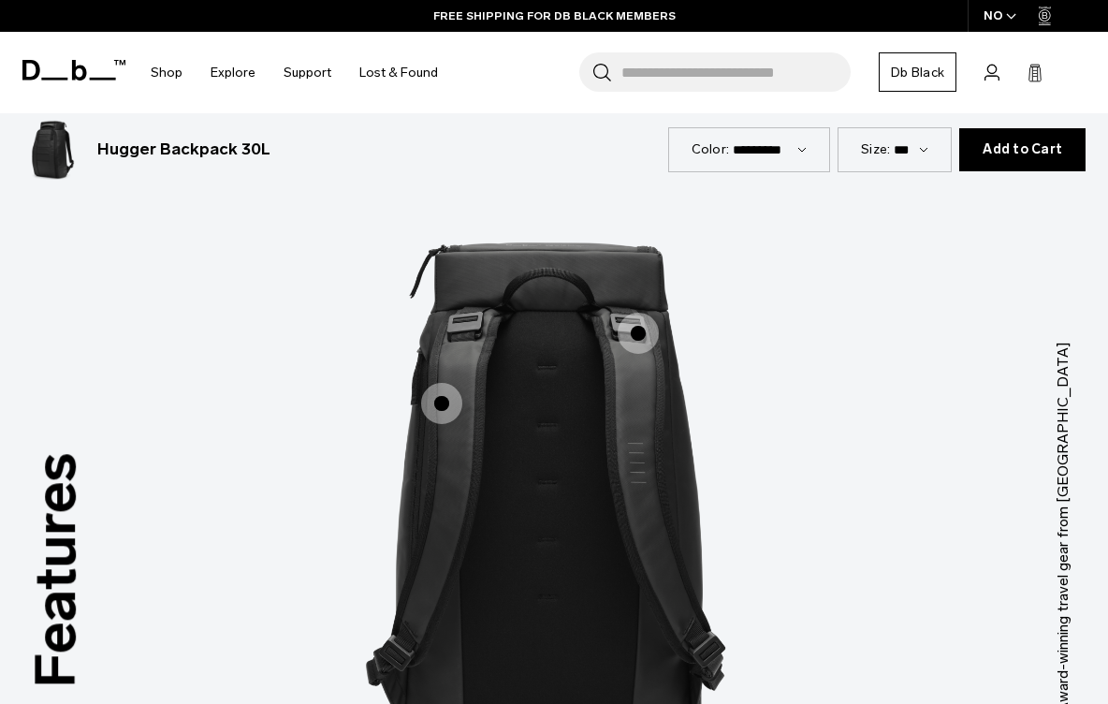
click at [440, 383] on span "2 / 3" at bounding box center [441, 403] width 41 height 41
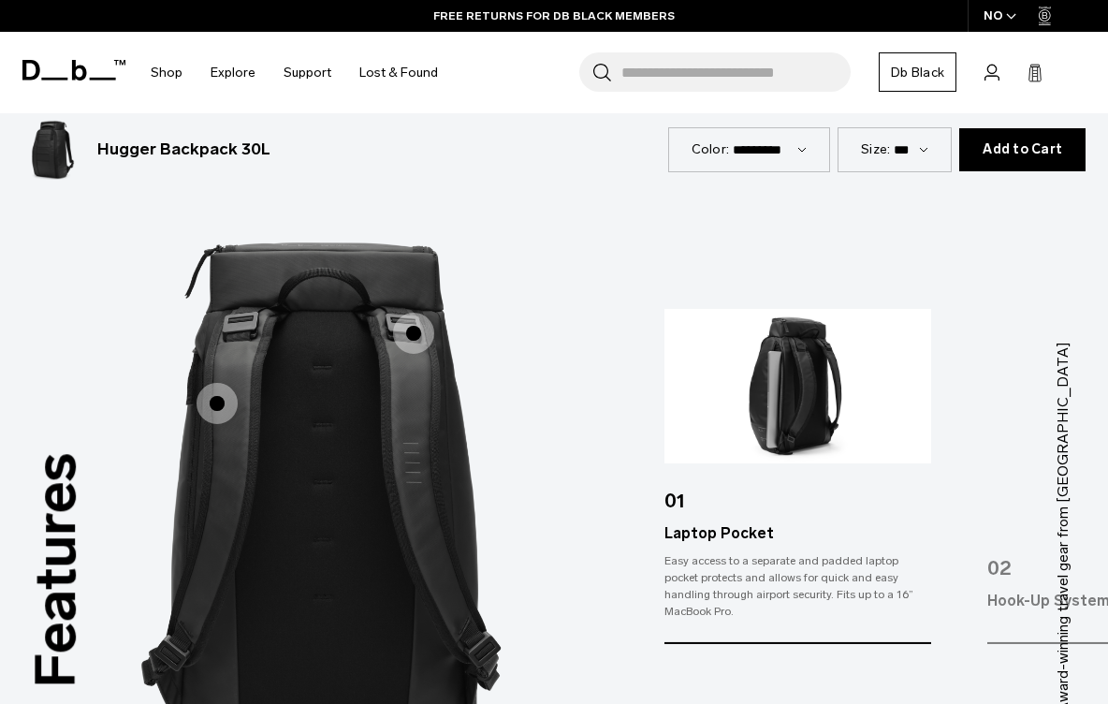
click at [405, 312] on span "2 / 3" at bounding box center [413, 332] width 41 height 41
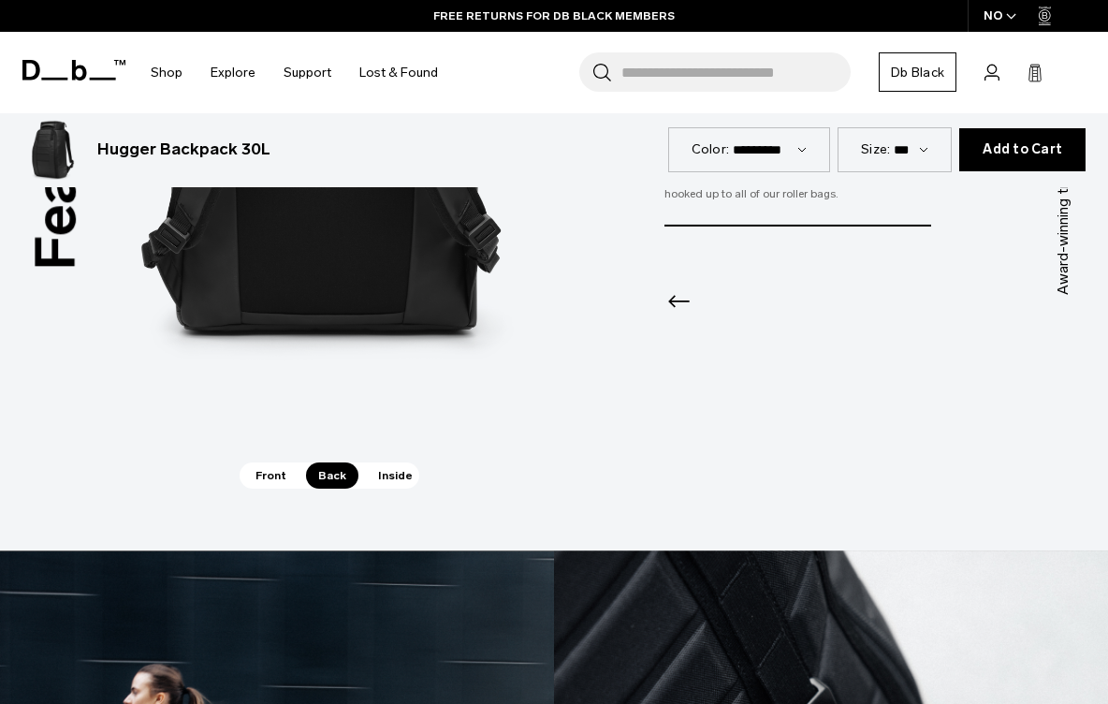
scroll to position [2551, 0]
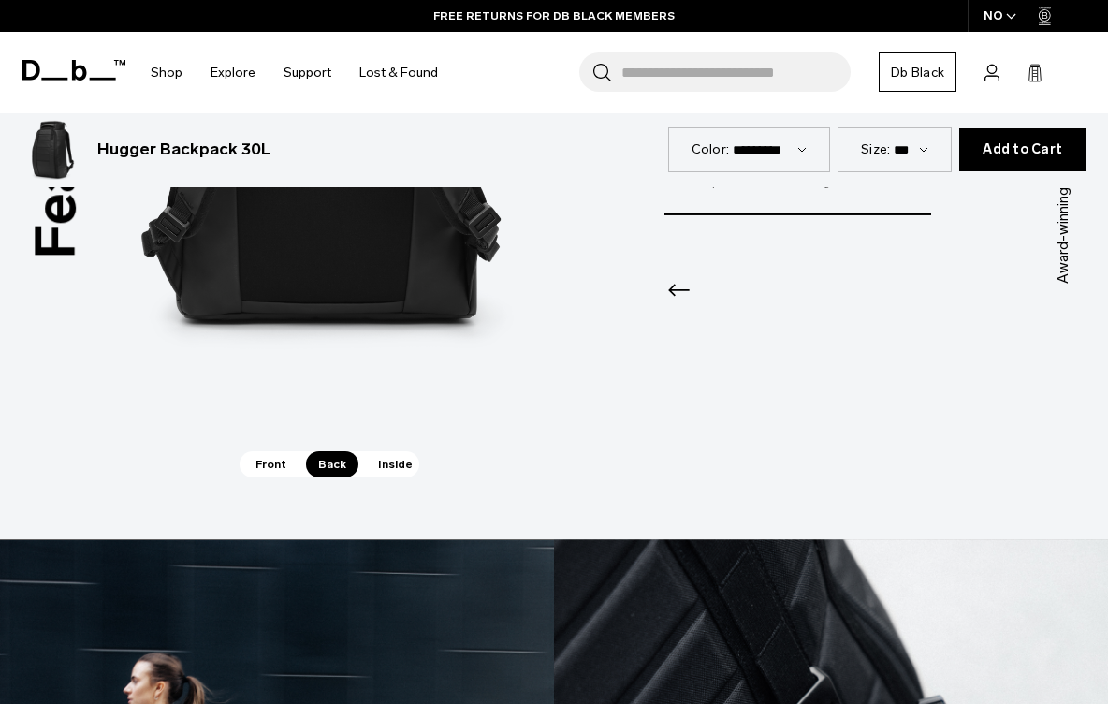
click at [380, 451] on span "Inside" at bounding box center [395, 464] width 59 height 26
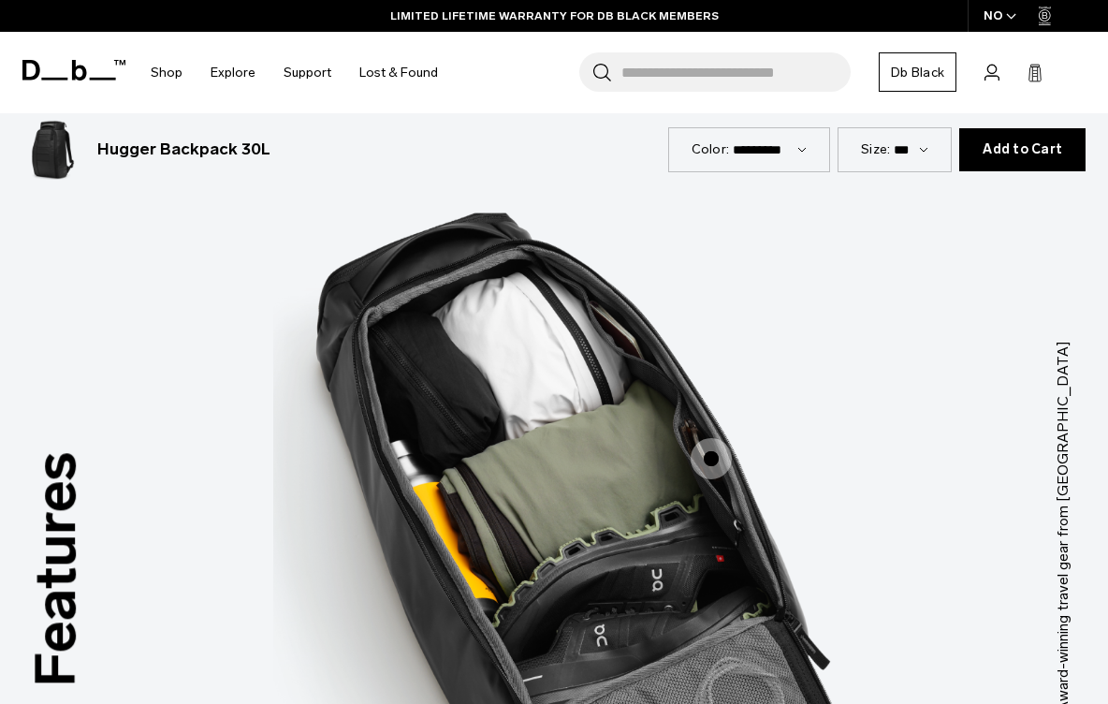
scroll to position [2123, 0]
click at [712, 439] on span "3 / 3" at bounding box center [710, 459] width 41 height 41
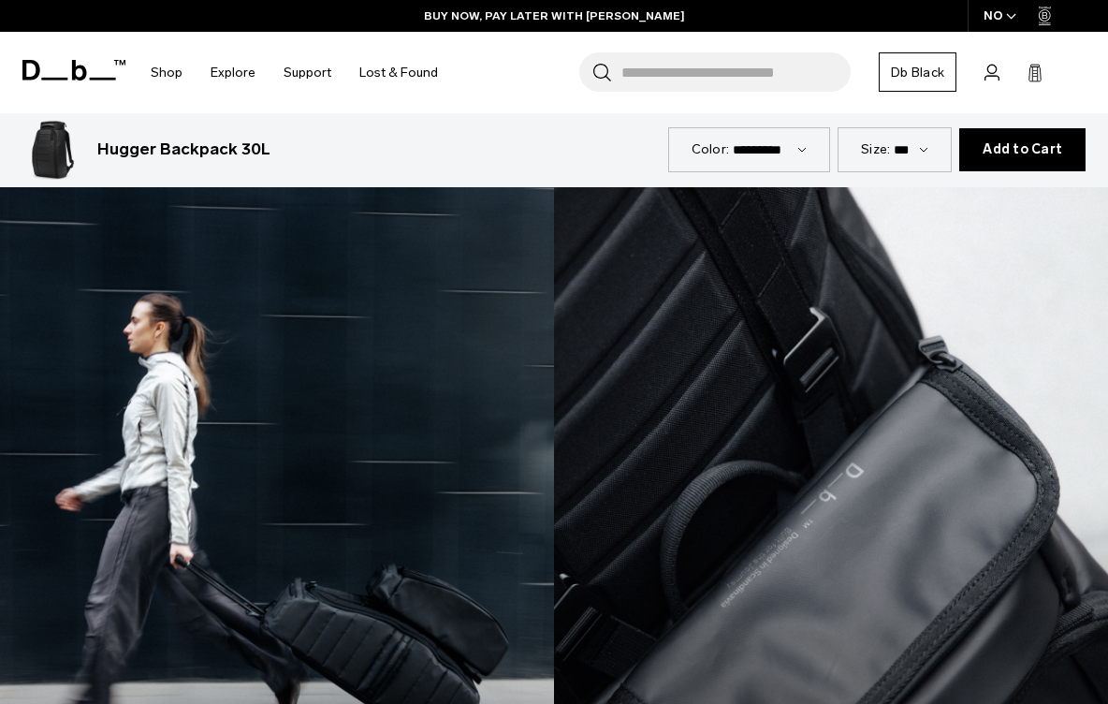
scroll to position [2950, 0]
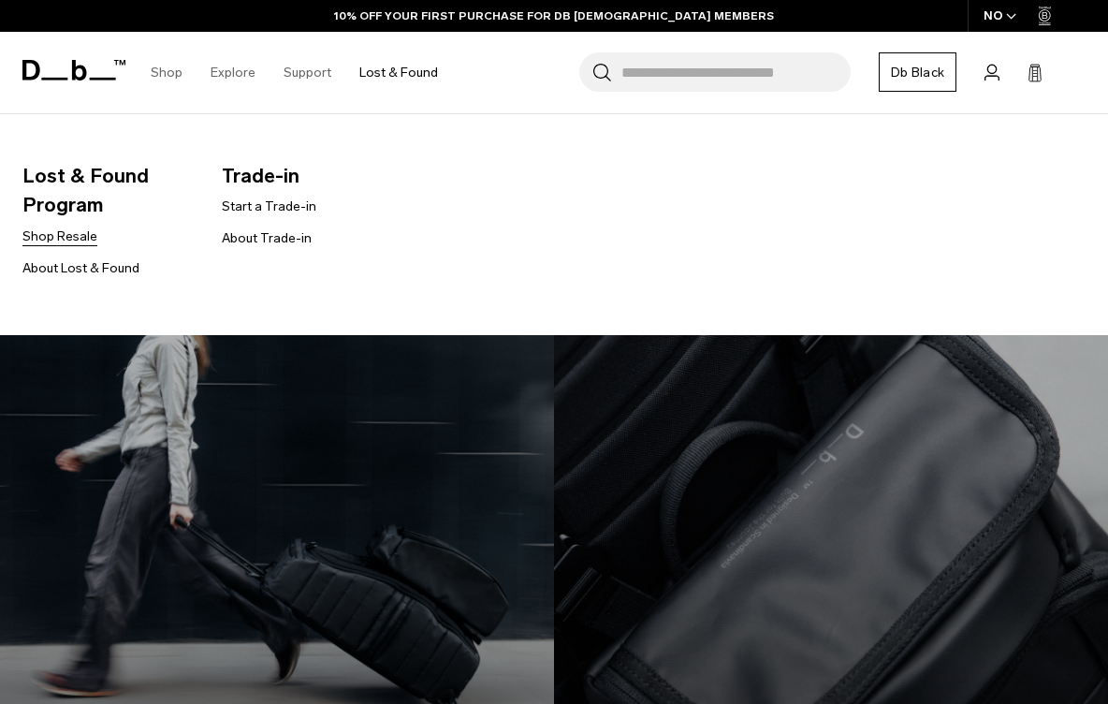
click at [40, 235] on link "Shop Resale" at bounding box center [59, 236] width 75 height 20
